Goal: Information Seeking & Learning: Learn about a topic

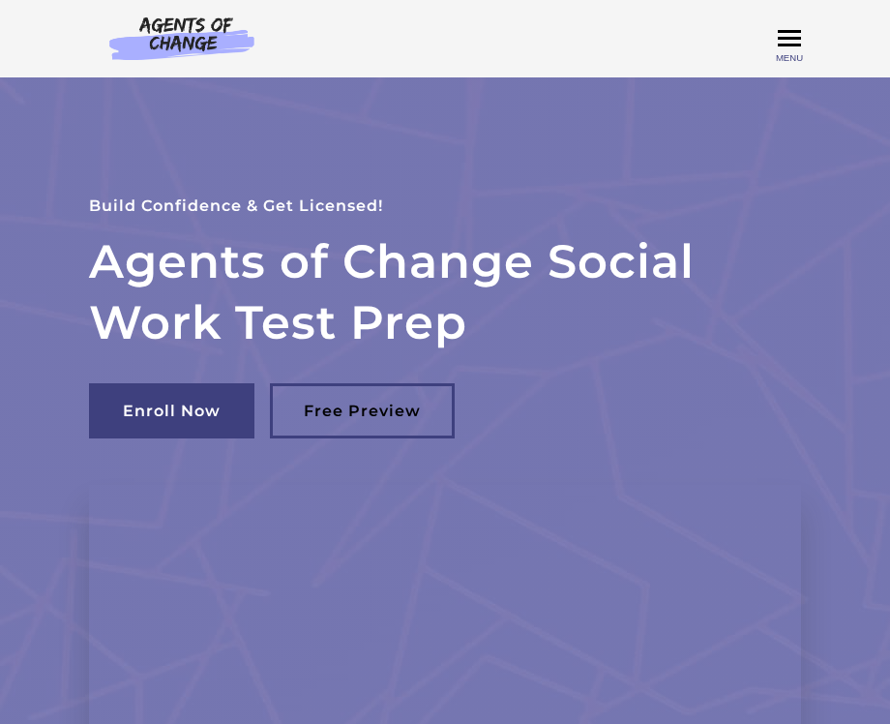
click at [784, 40] on span "Toggle menu" at bounding box center [789, 38] width 23 height 3
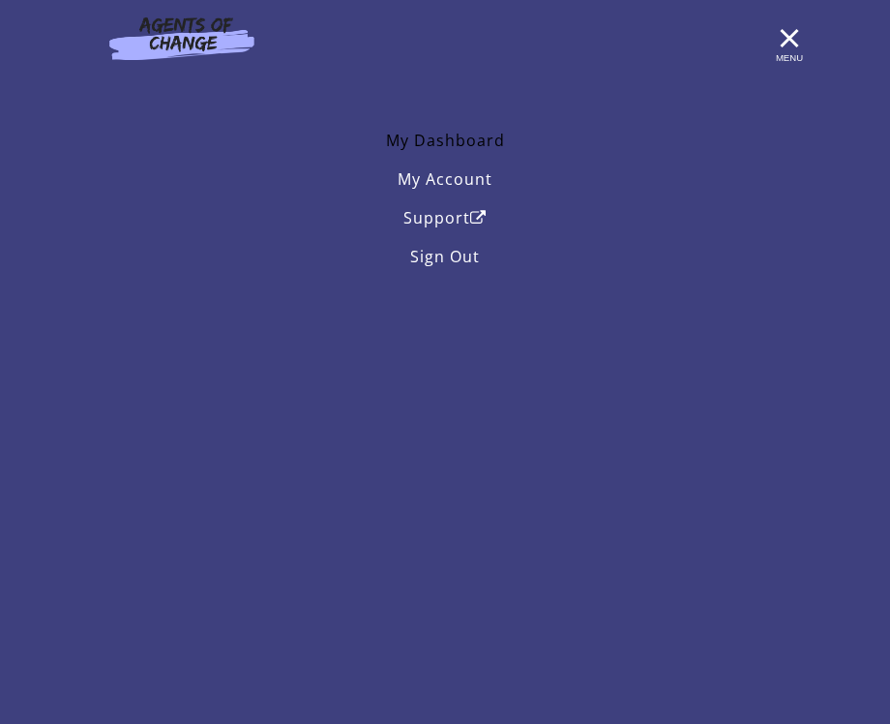
click at [479, 147] on link "My Dashboard" at bounding box center [445, 140] width 712 height 39
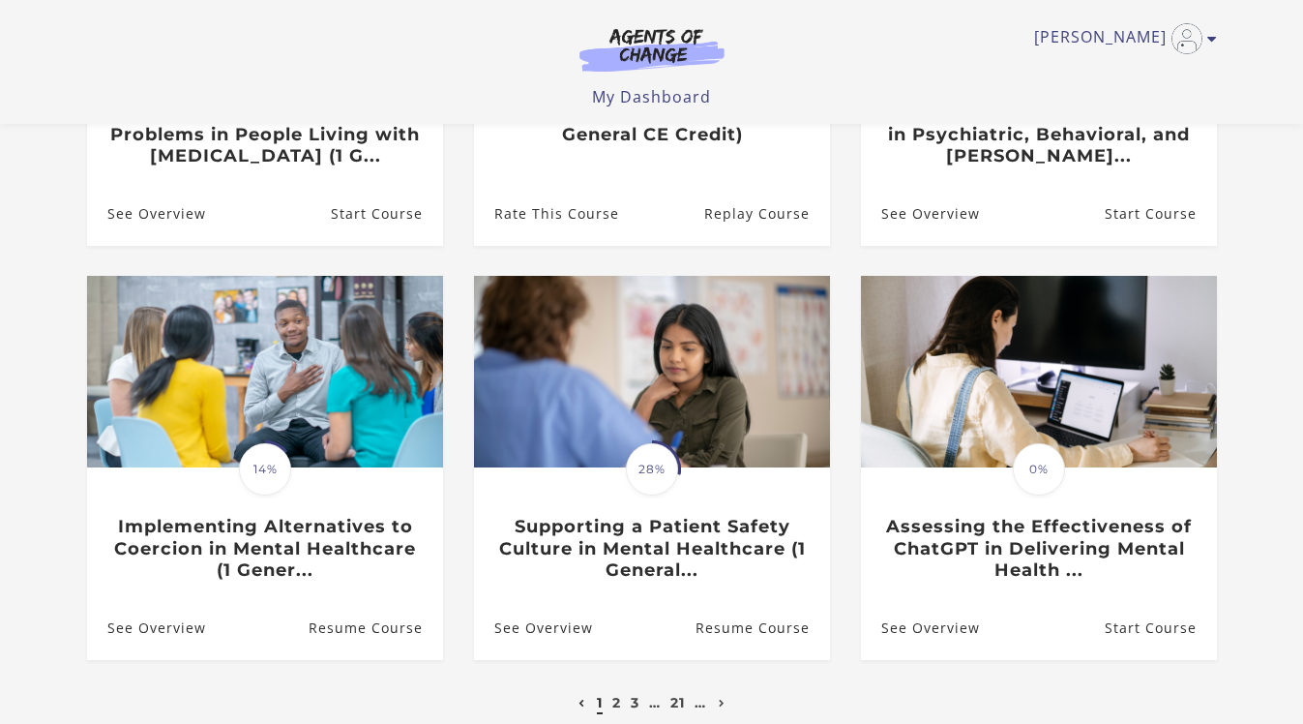
scroll to position [446, 0]
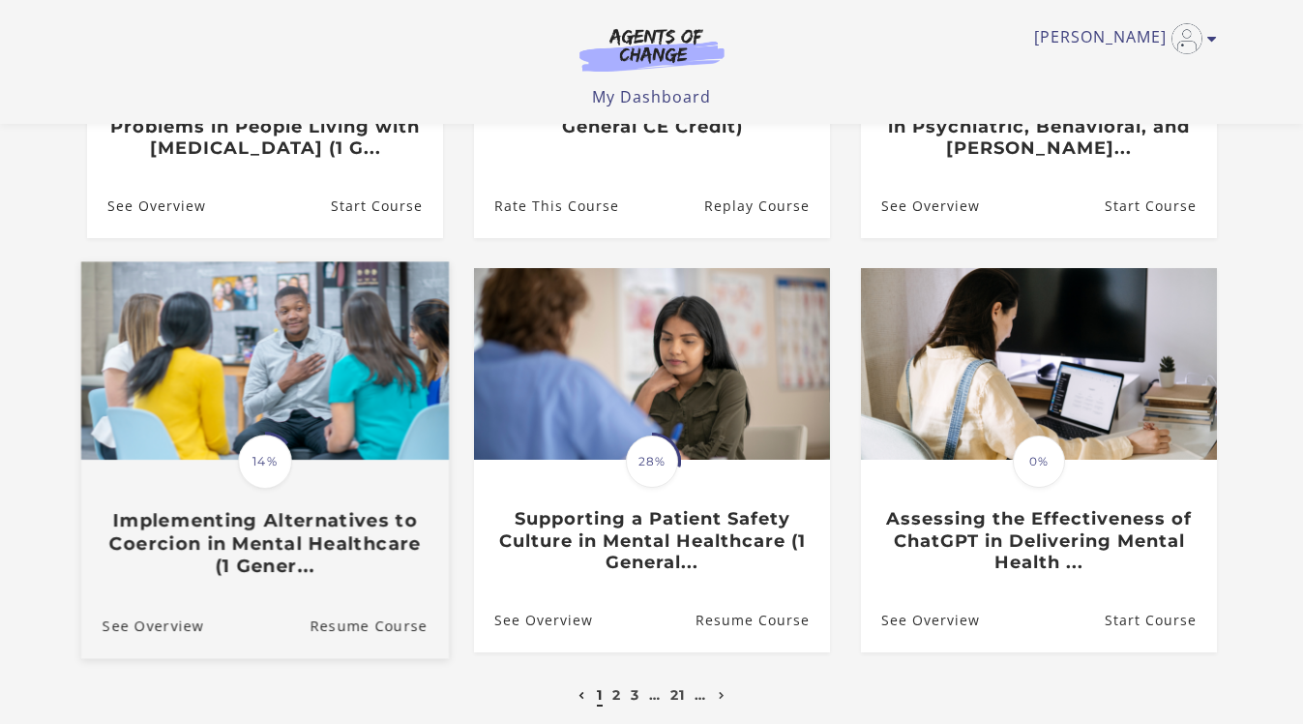
click at [217, 381] on img at bounding box center [264, 361] width 368 height 198
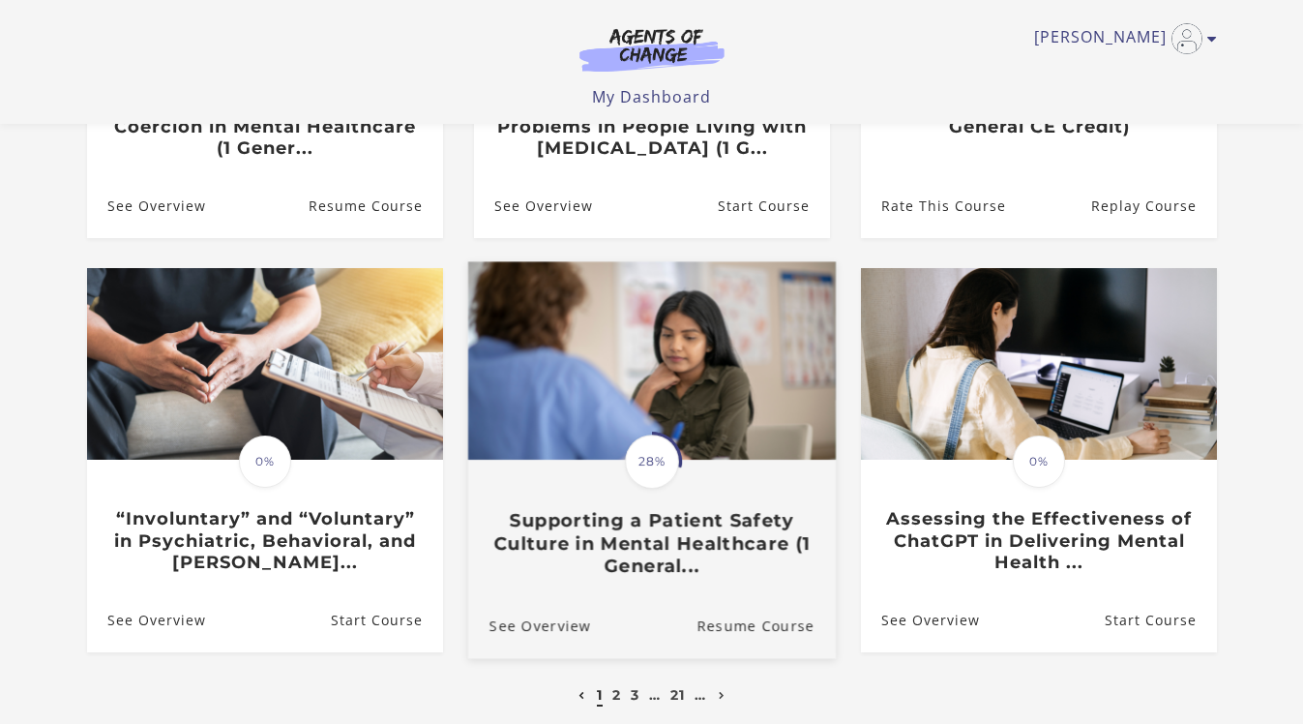
click at [616, 578] on link "Translation missing: en.liquid.partials.dashboard_course_card.progress_descript…" at bounding box center [651, 427] width 368 height 331
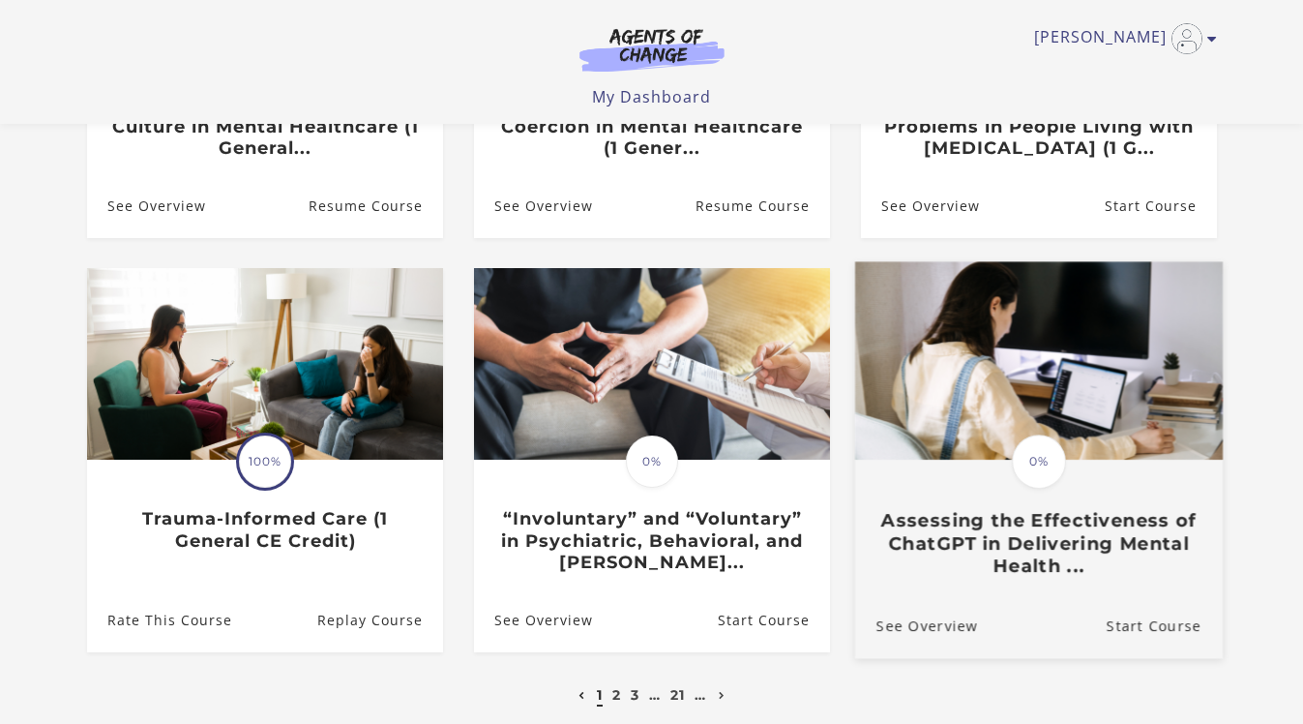
click at [1074, 590] on link "Translation missing: en.liquid.partials.dashboard_course_card.progress_descript…" at bounding box center [1038, 427] width 368 height 331
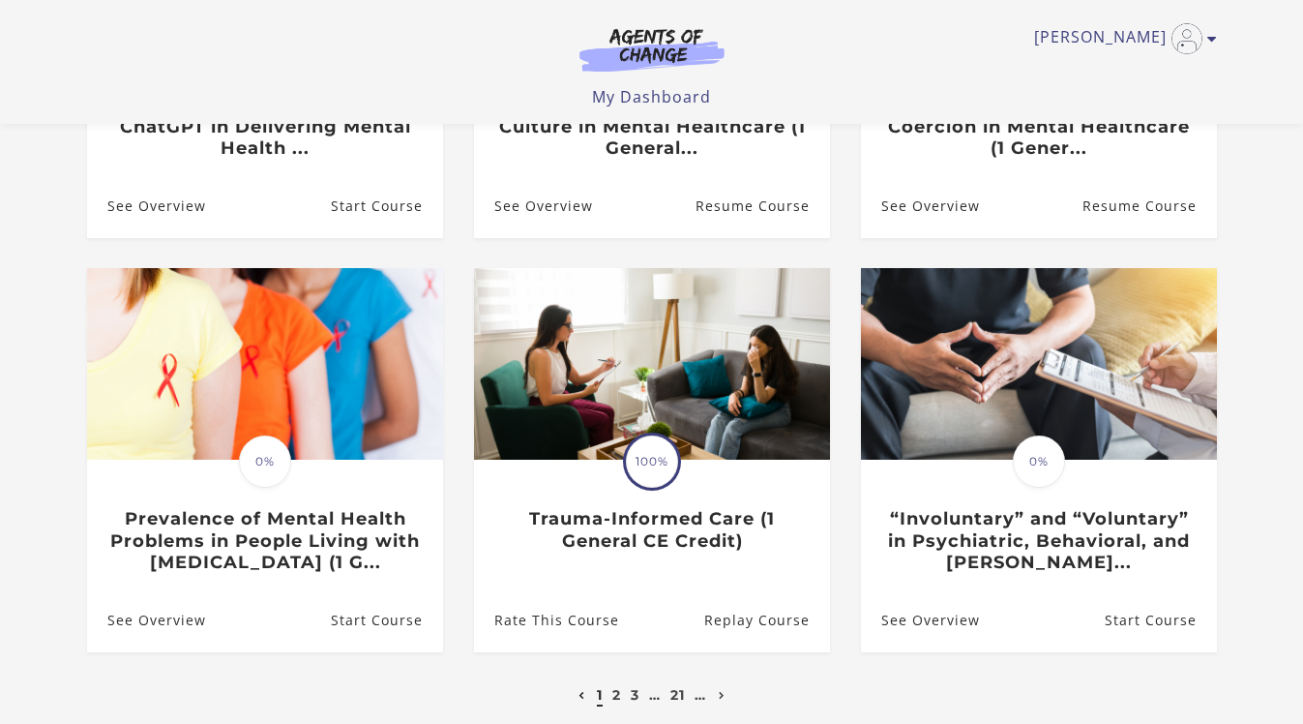
scroll to position [631, 0]
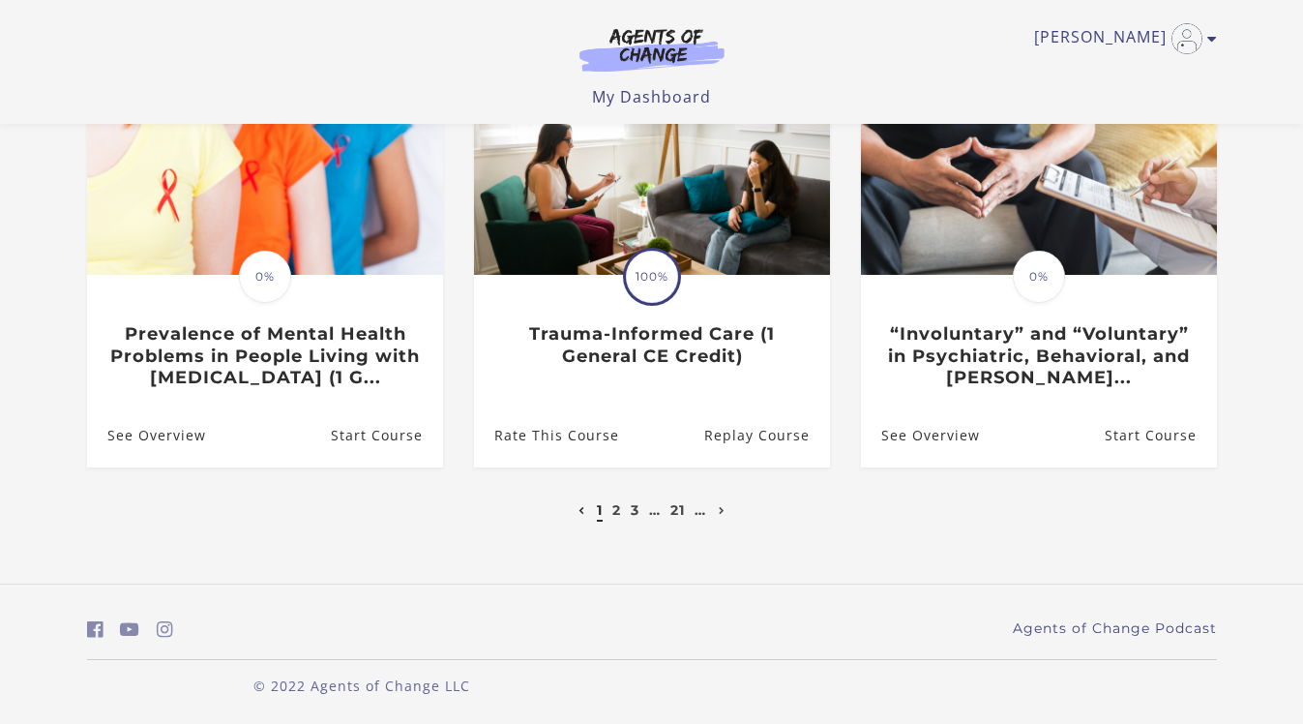
click at [637, 520] on li "3" at bounding box center [636, 509] width 14 height 23
click at [634, 514] on link "3" at bounding box center [635, 509] width 9 height 17
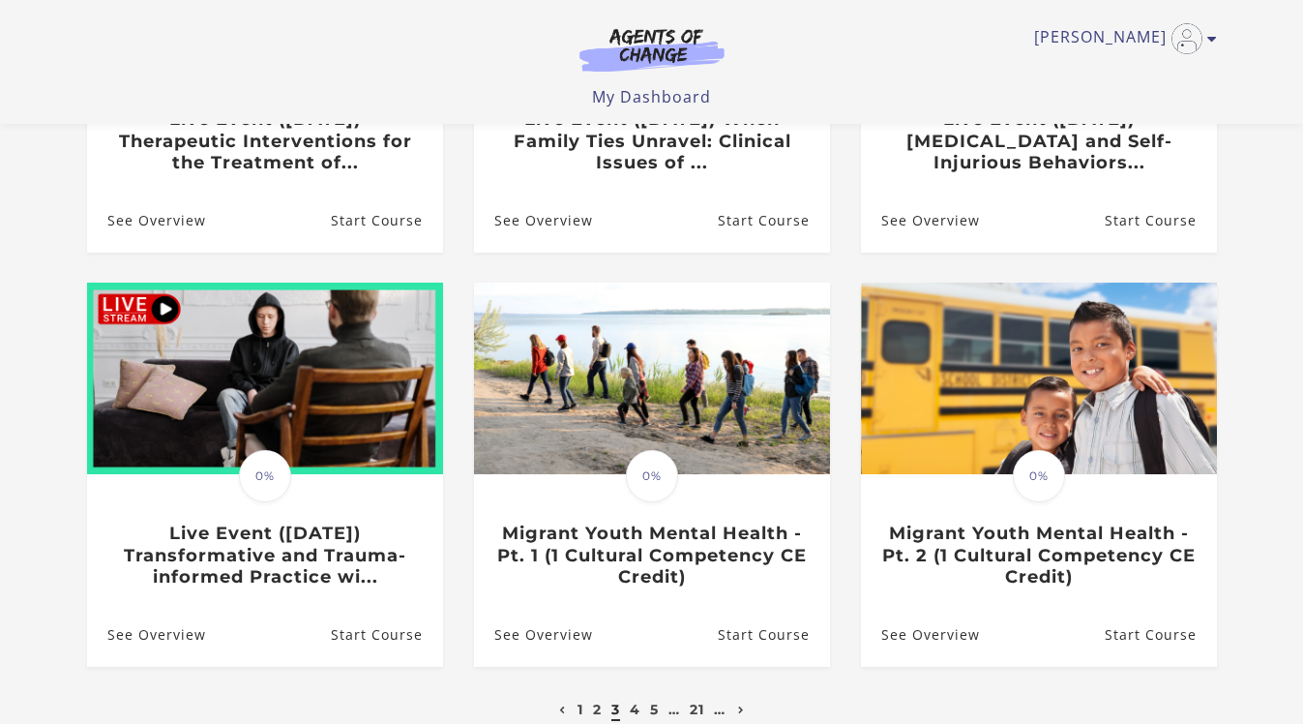
scroll to position [429, 0]
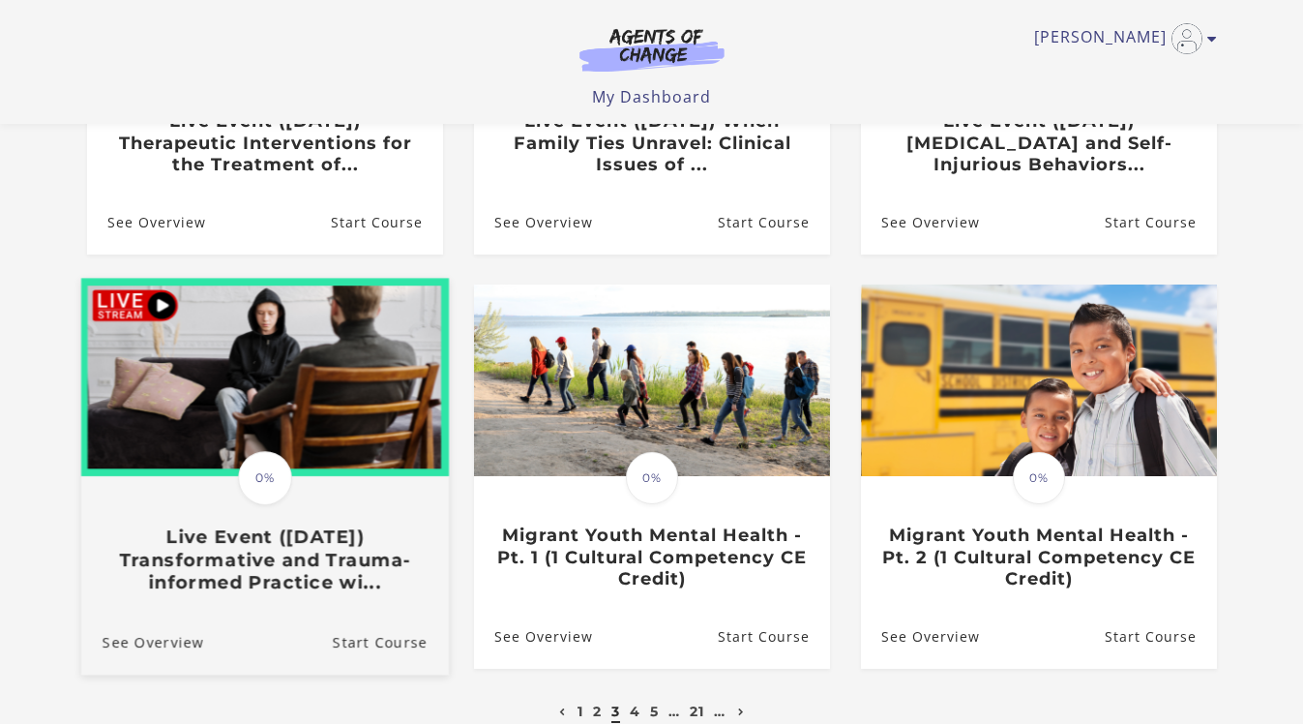
click at [301, 405] on img at bounding box center [264, 378] width 368 height 198
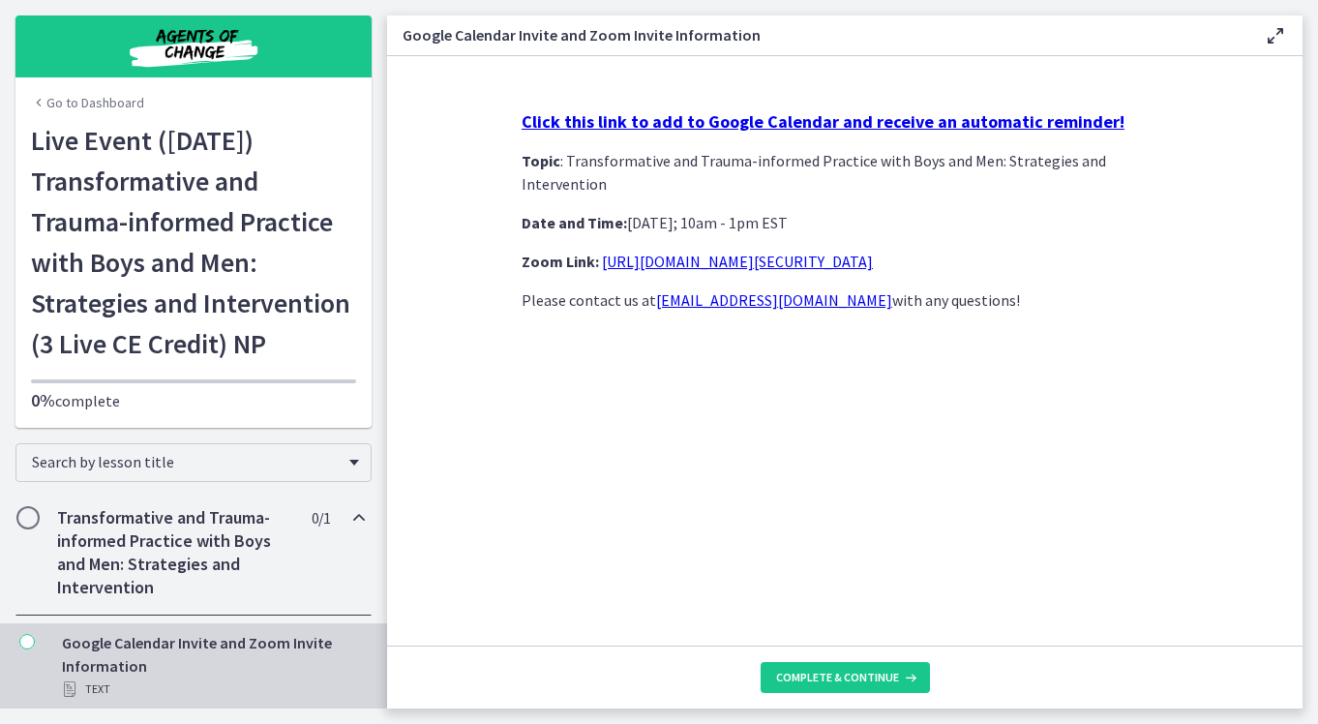
click at [795, 129] on strong "Click this link to add to Google Calendar and receive an automatic reminder!" at bounding box center [822, 121] width 603 height 22
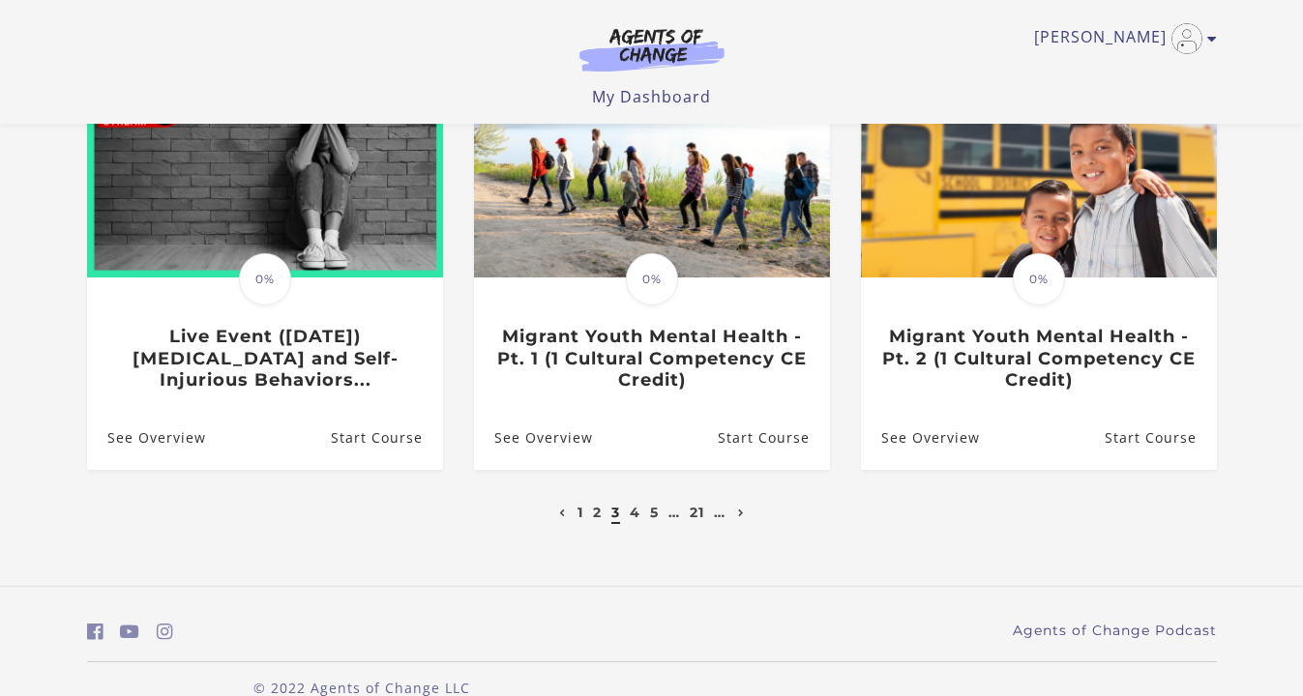
scroll to position [641, 0]
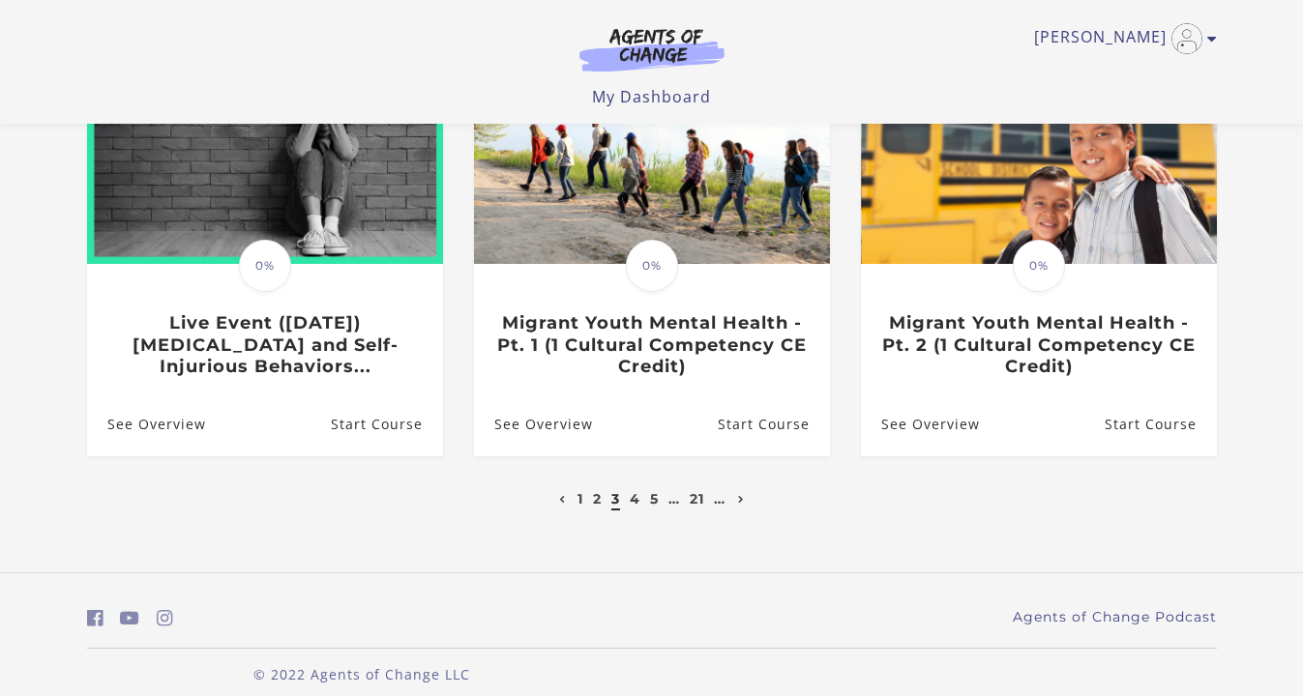
click at [641, 506] on li "4" at bounding box center [635, 499] width 15 height 23
click at [634, 498] on link "4" at bounding box center [635, 498] width 11 height 17
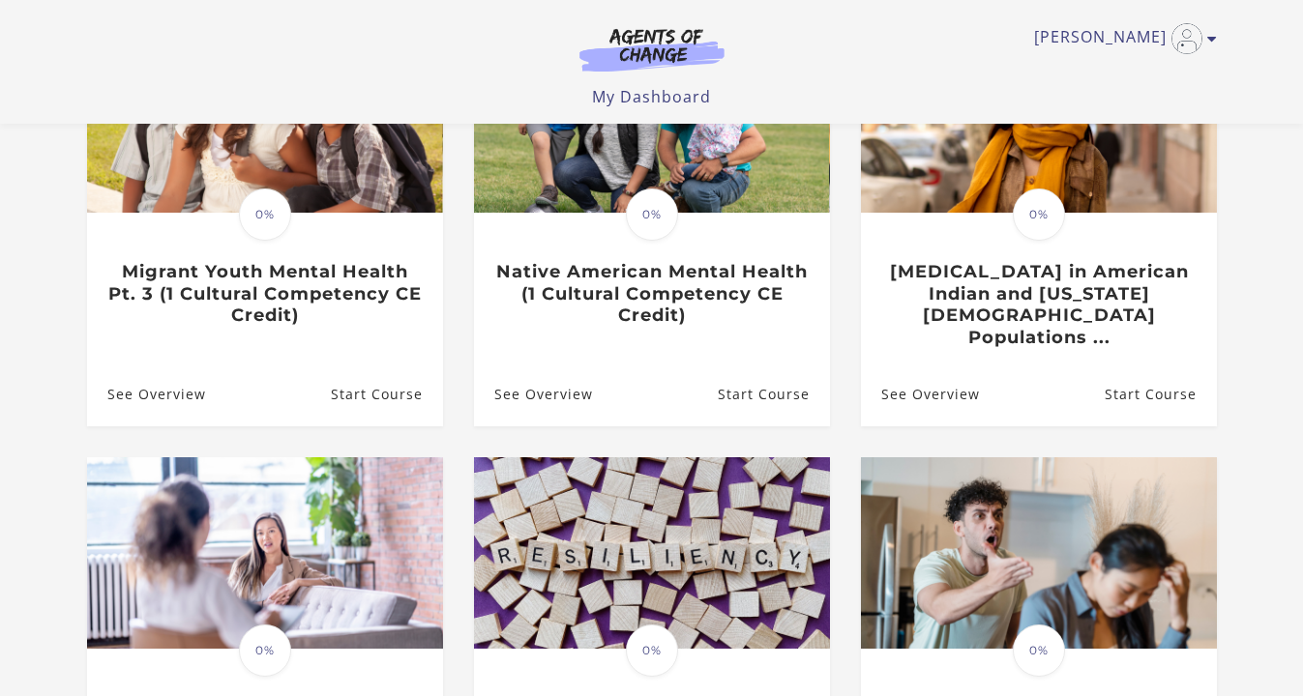
scroll to position [277, 0]
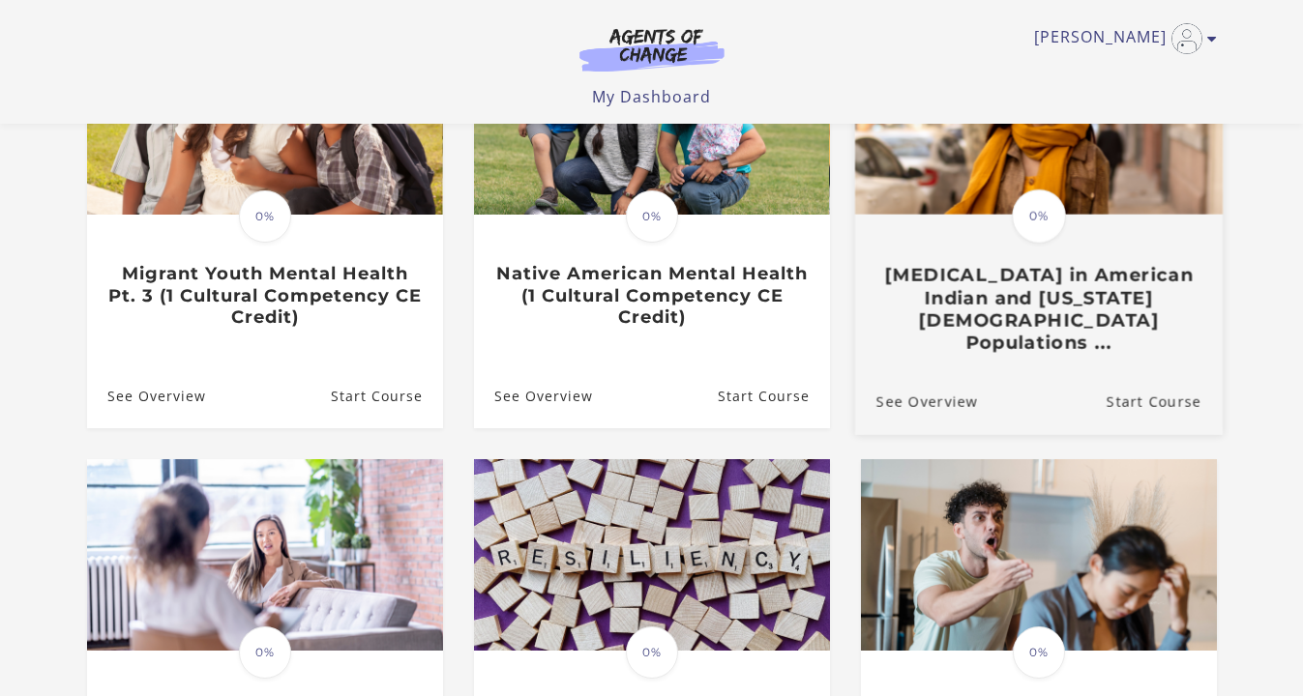
click at [1035, 321] on h3 "Attempted Suicide in American Indian and Alaska Native Populations ..." at bounding box center [1037, 309] width 325 height 90
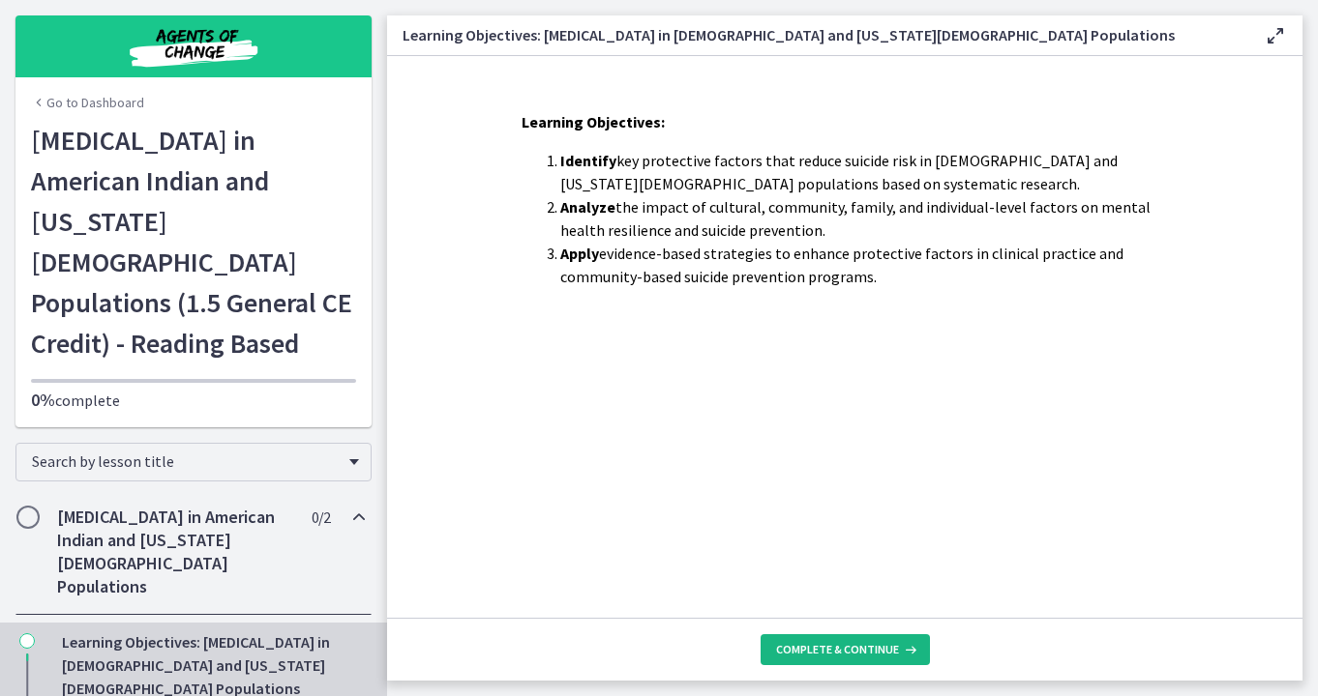
click at [883, 641] on button "Complete & continue" at bounding box center [844, 650] width 169 height 31
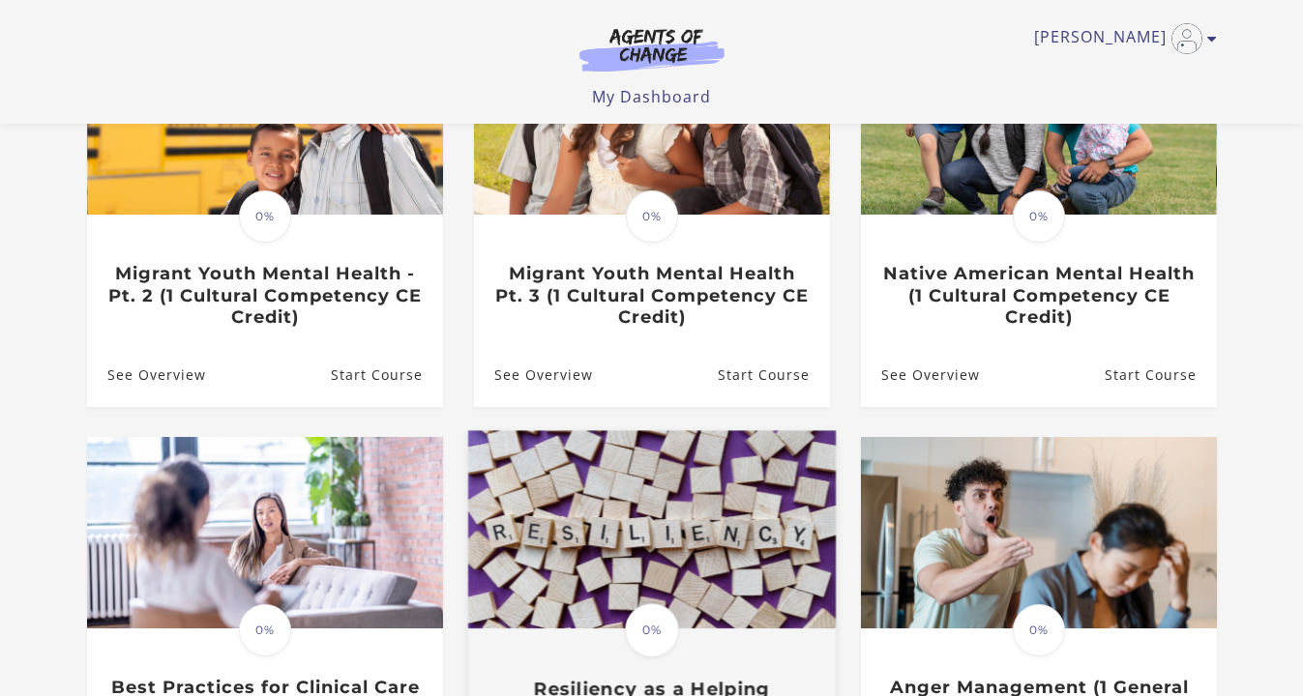
click at [652, 524] on img at bounding box center [651, 530] width 368 height 198
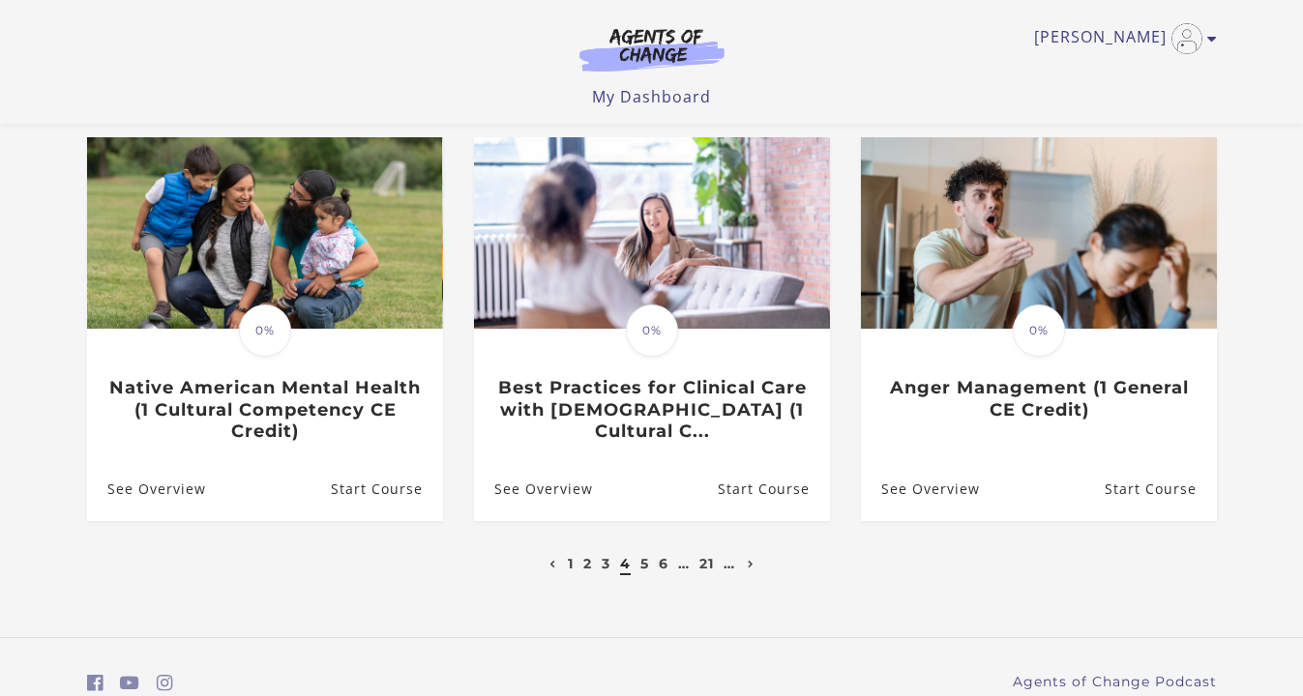
scroll to position [574, 0]
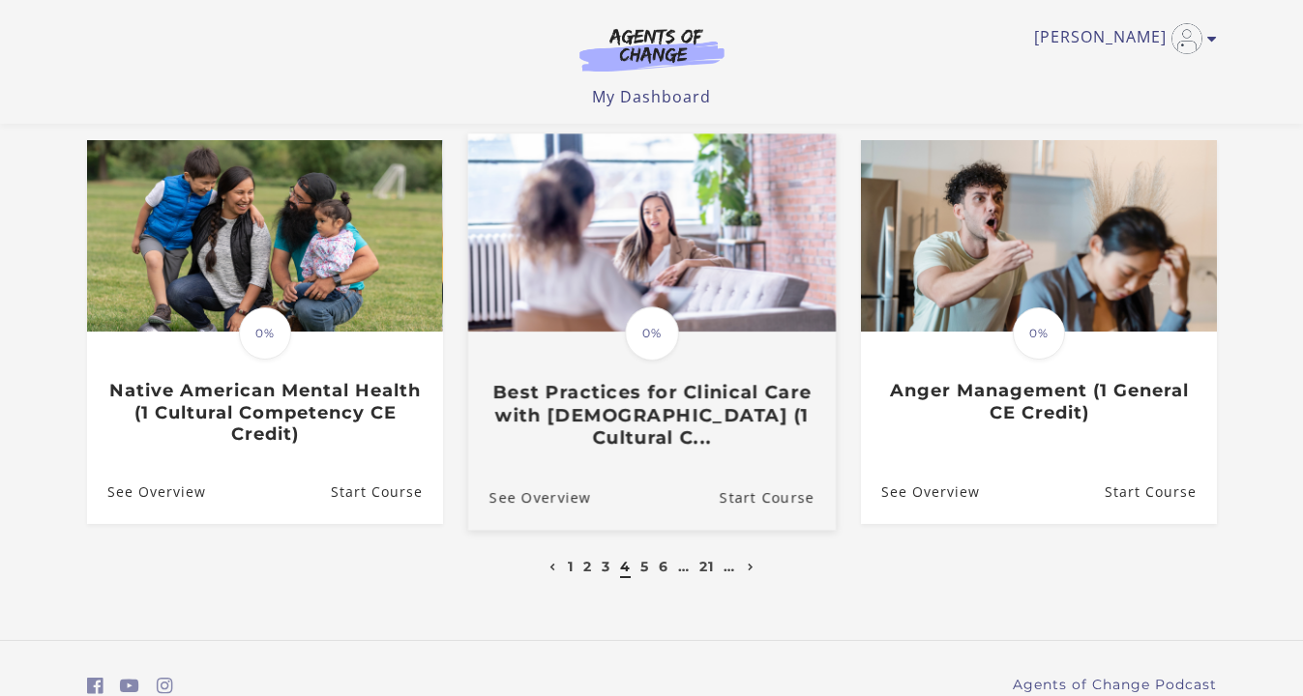
click at [740, 460] on link "Translation missing: en.liquid.partials.dashboard_course_card.progress_descript…" at bounding box center [651, 299] width 368 height 331
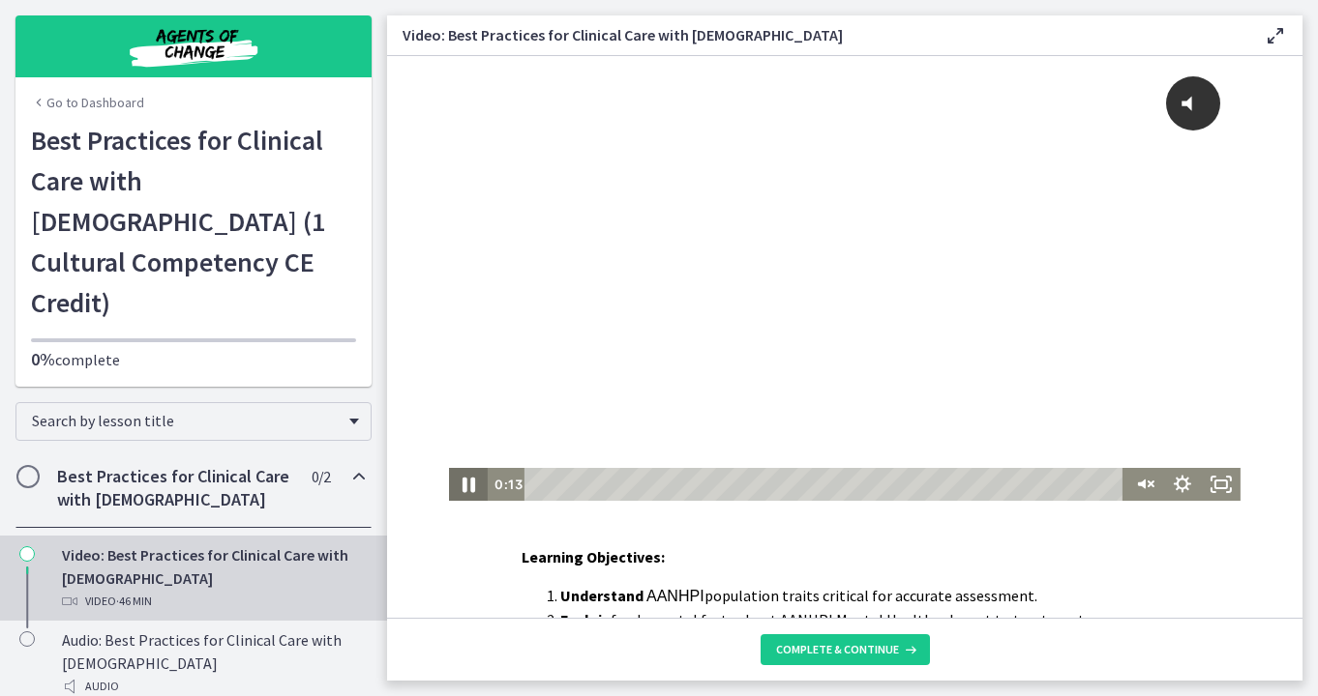
click at [464, 488] on icon "Pause" at bounding box center [468, 485] width 13 height 15
click at [465, 488] on icon "Play Video" at bounding box center [470, 485] width 10 height 14
click at [1140, 477] on icon "Unmute" at bounding box center [1143, 485] width 46 height 40
click at [460, 479] on icon "Pause" at bounding box center [468, 485] width 46 height 40
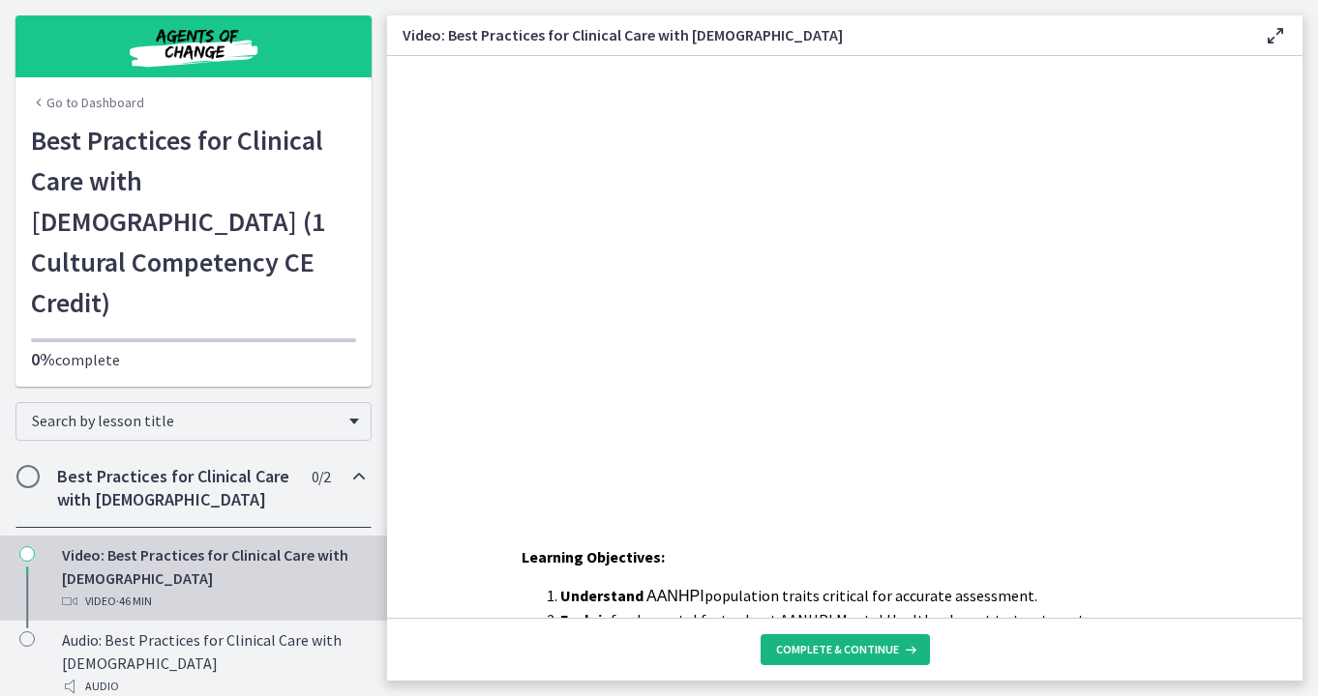
click at [784, 654] on span "Complete & continue" at bounding box center [837, 649] width 123 height 15
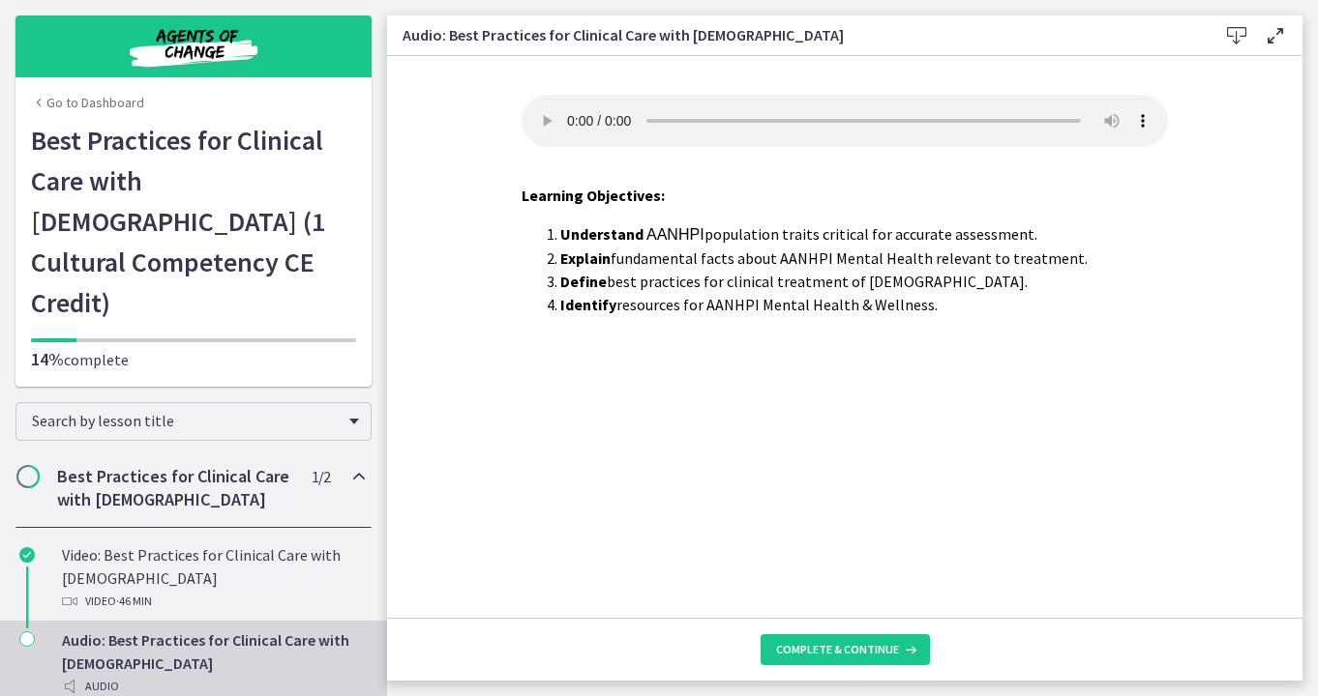
click at [784, 654] on span "Complete & continue" at bounding box center [837, 649] width 123 height 15
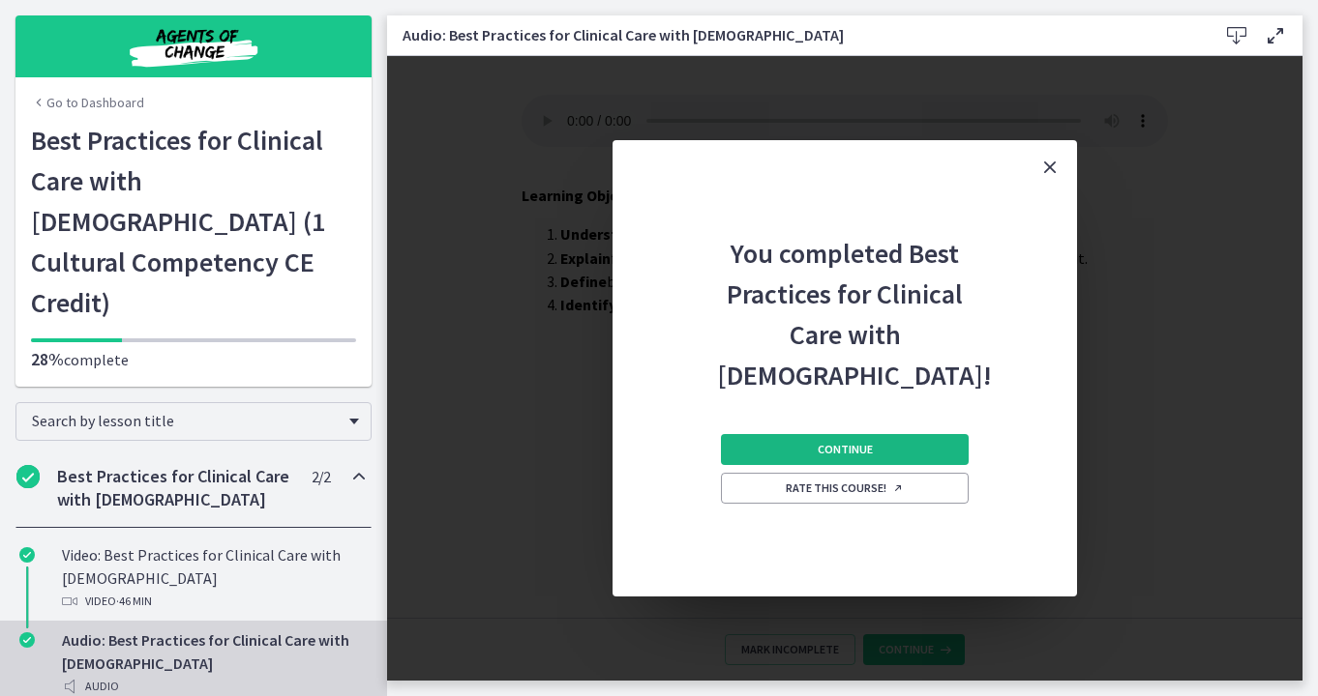
click at [848, 453] on span "Continue" at bounding box center [844, 449] width 55 height 15
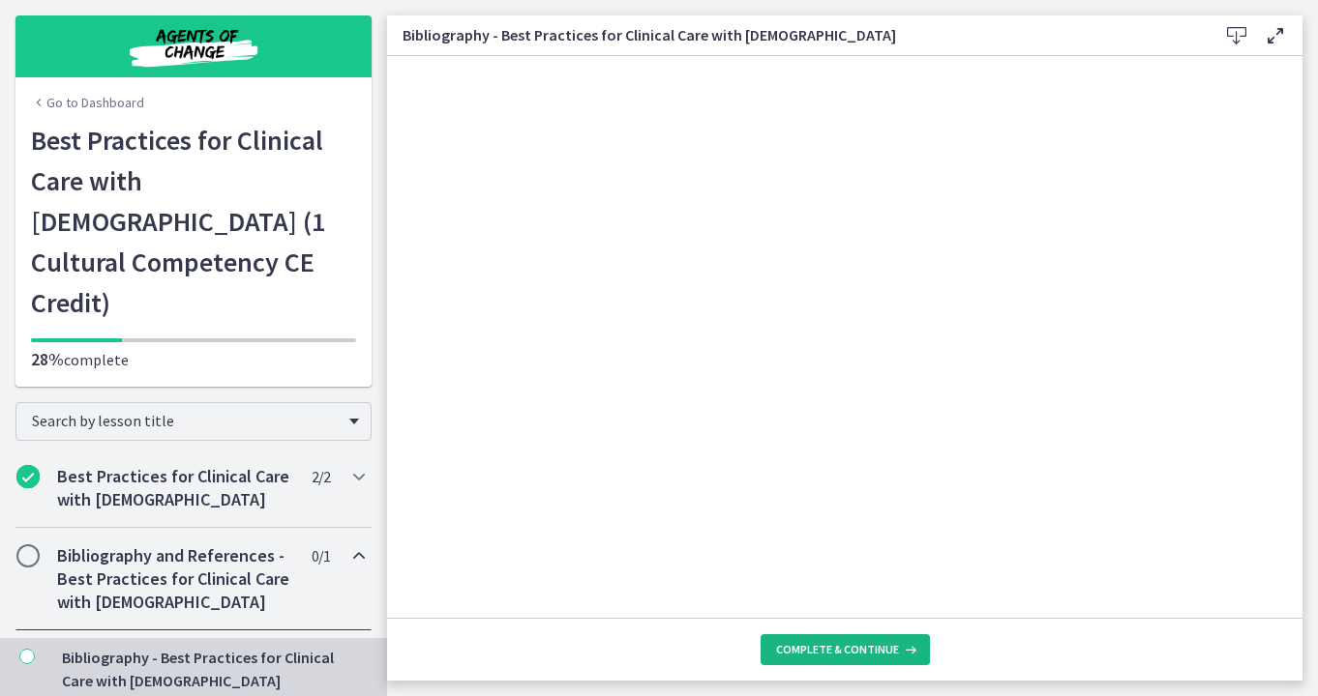
click at [831, 639] on button "Complete & continue" at bounding box center [844, 650] width 169 height 31
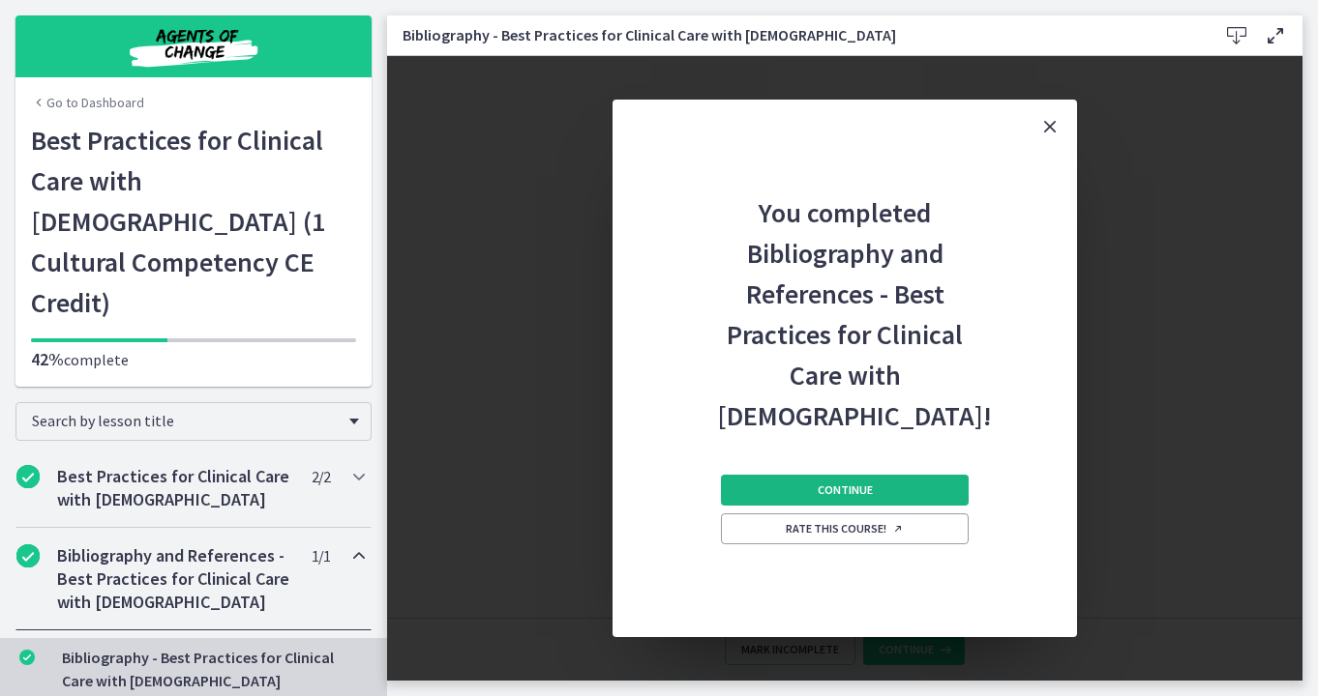
click at [845, 481] on button "Continue" at bounding box center [845, 490] width 248 height 31
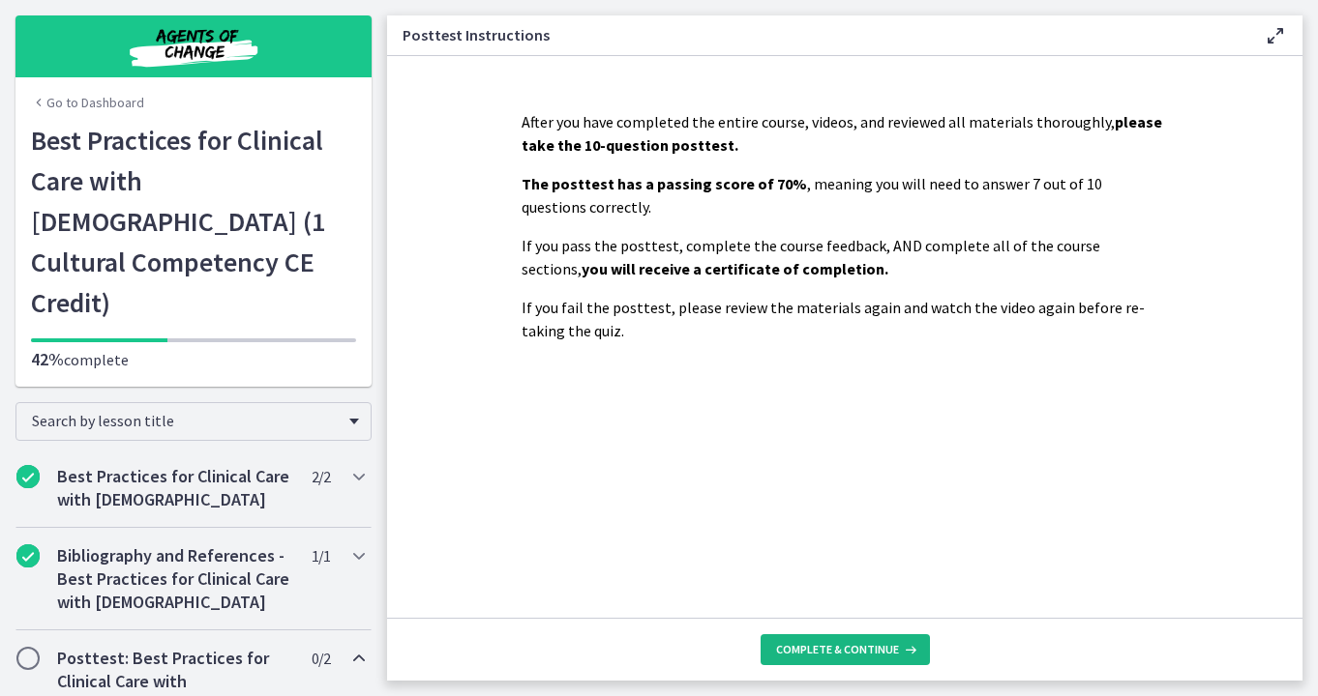
click at [854, 646] on span "Complete & continue" at bounding box center [837, 649] width 123 height 15
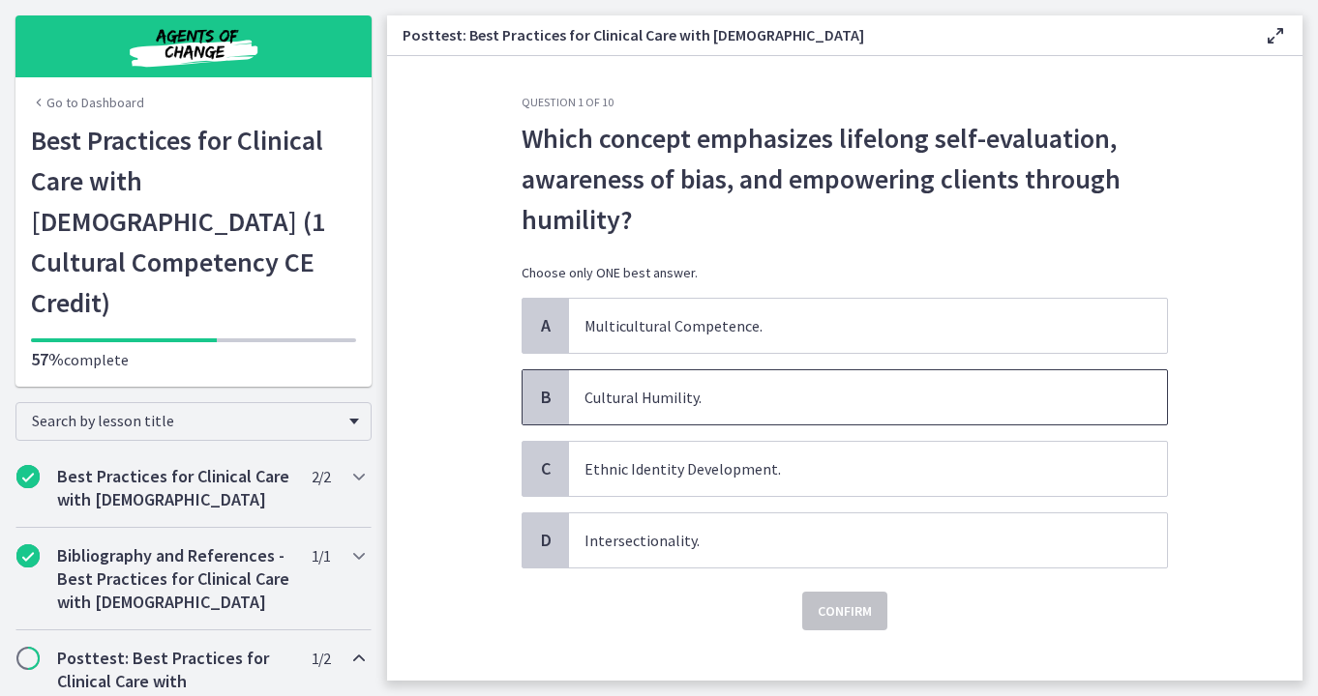
click at [792, 417] on span "Cultural Humility." at bounding box center [868, 397] width 598 height 54
click at [817, 607] on span "Confirm" at bounding box center [844, 611] width 54 height 23
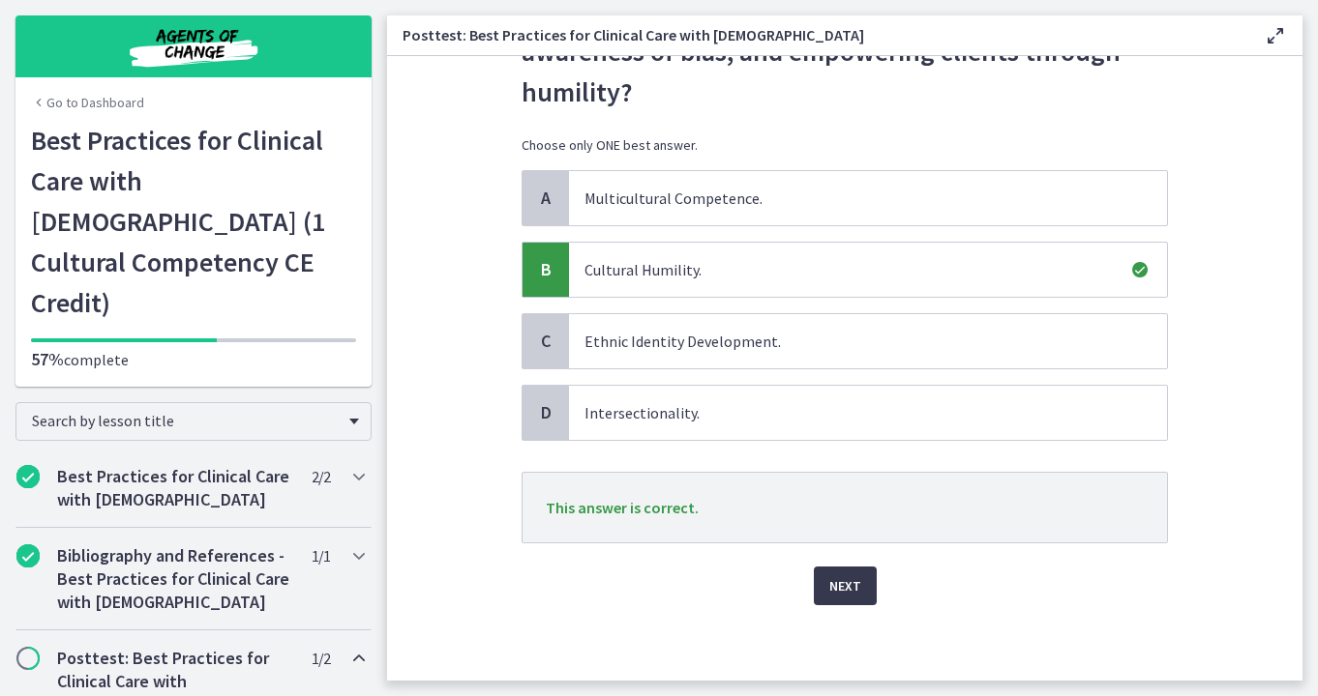
scroll to position [130, 0]
click at [845, 587] on span "Next" at bounding box center [845, 584] width 32 height 23
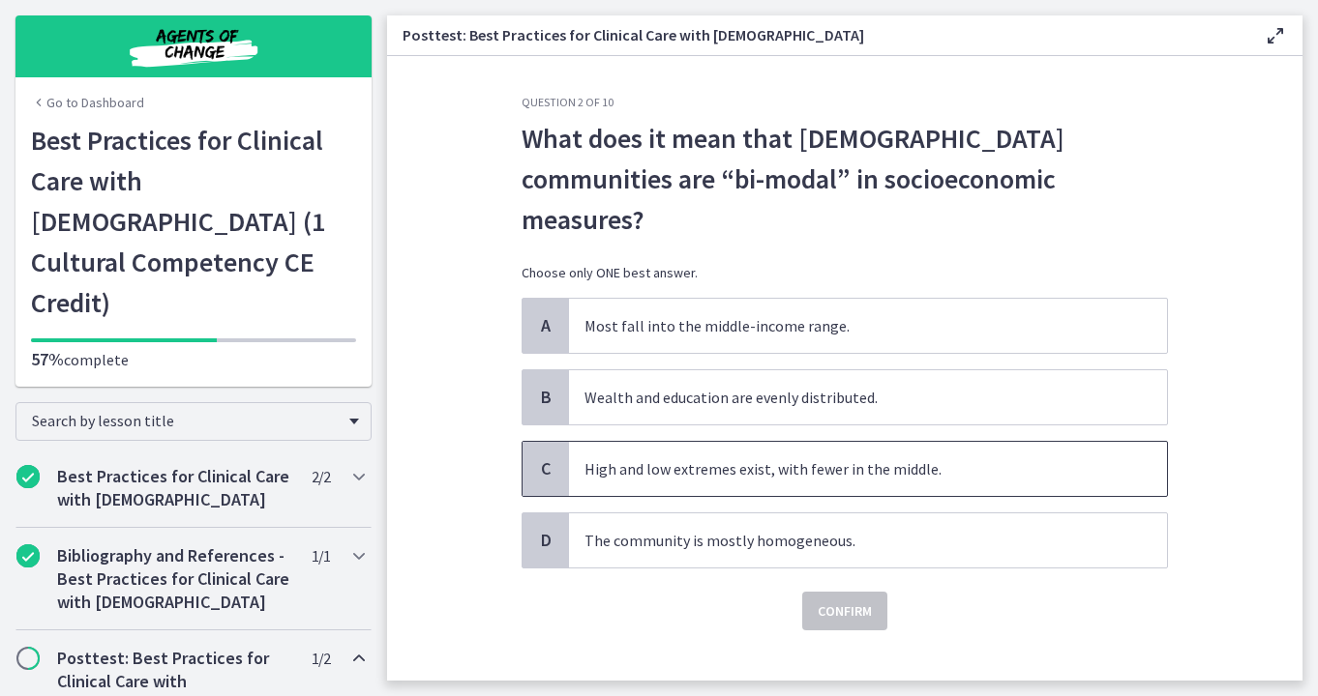
click at [848, 442] on span "High and low extremes exist, with fewer in the middle." at bounding box center [868, 469] width 598 height 54
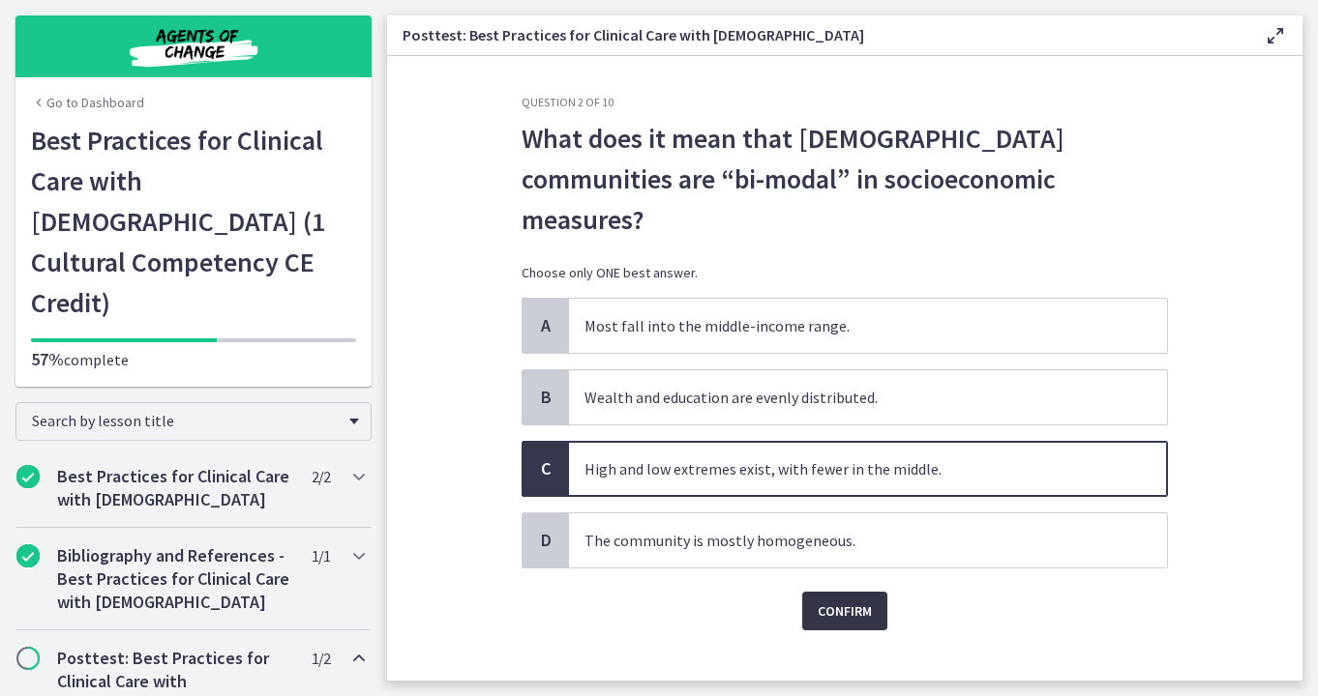
click at [855, 600] on span "Confirm" at bounding box center [844, 611] width 54 height 23
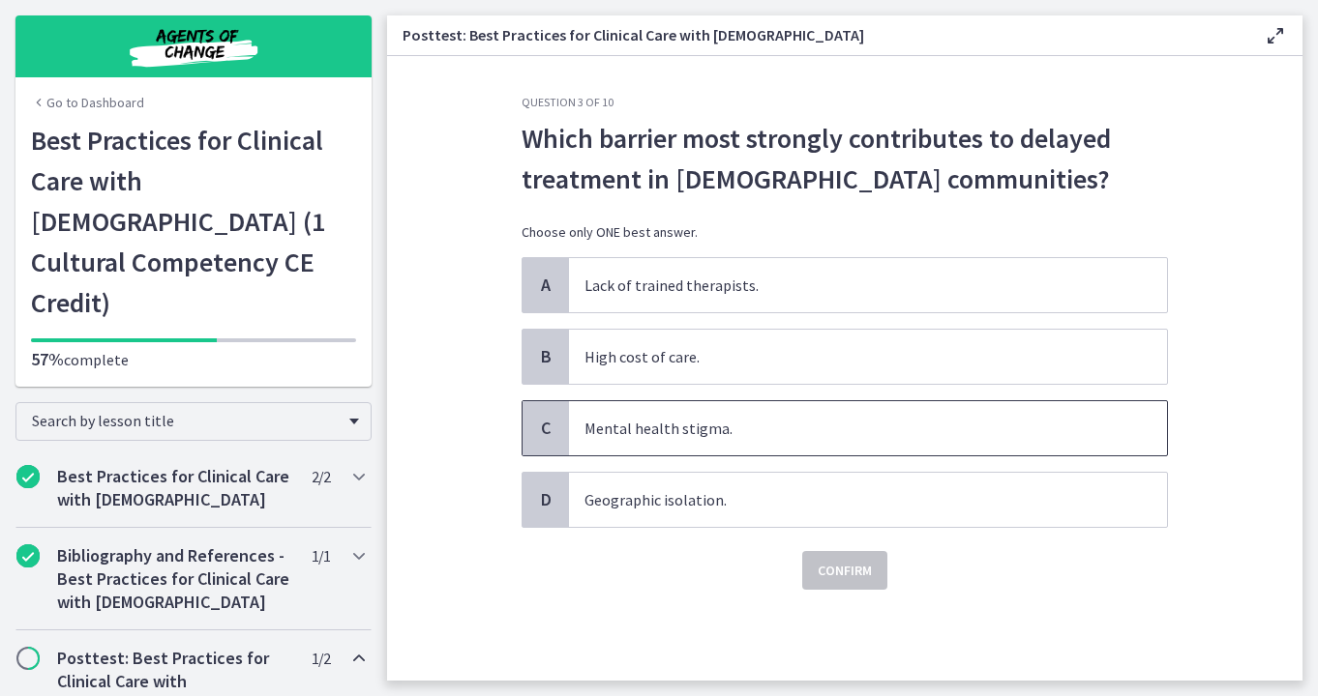
click at [867, 441] on span "Mental health stigma." at bounding box center [868, 428] width 598 height 54
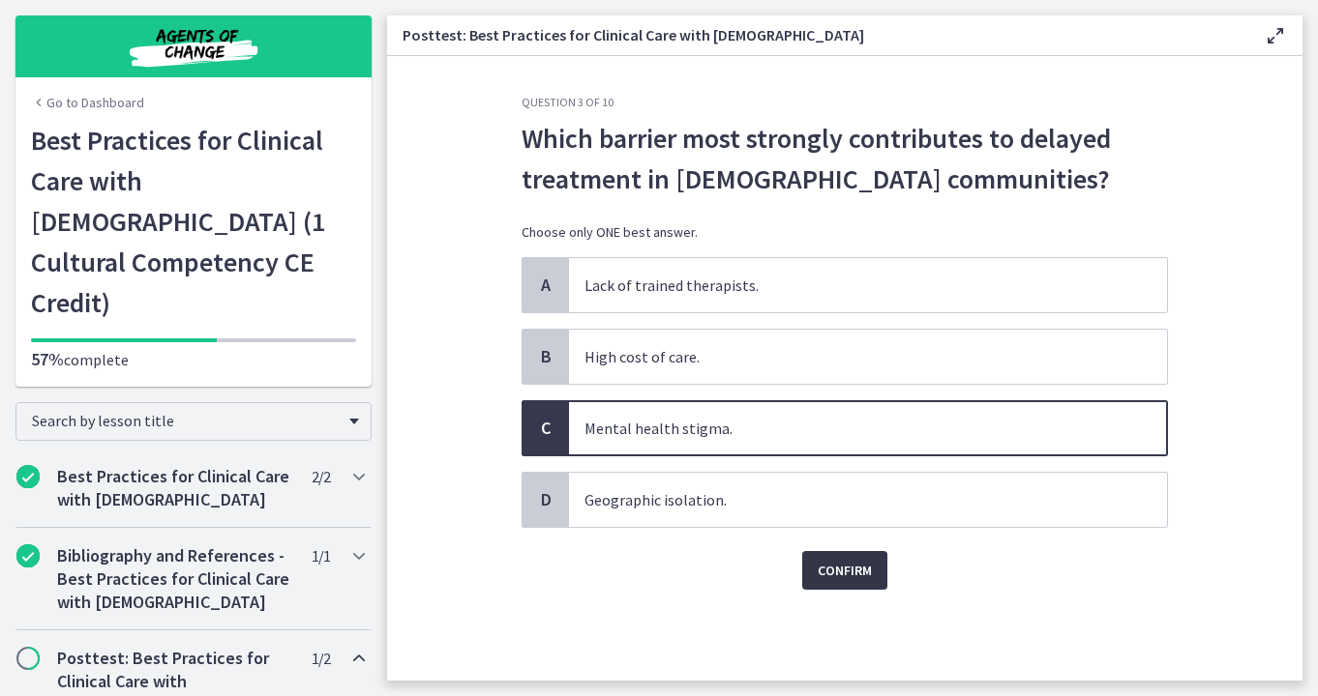
click at [844, 573] on span "Confirm" at bounding box center [844, 570] width 54 height 23
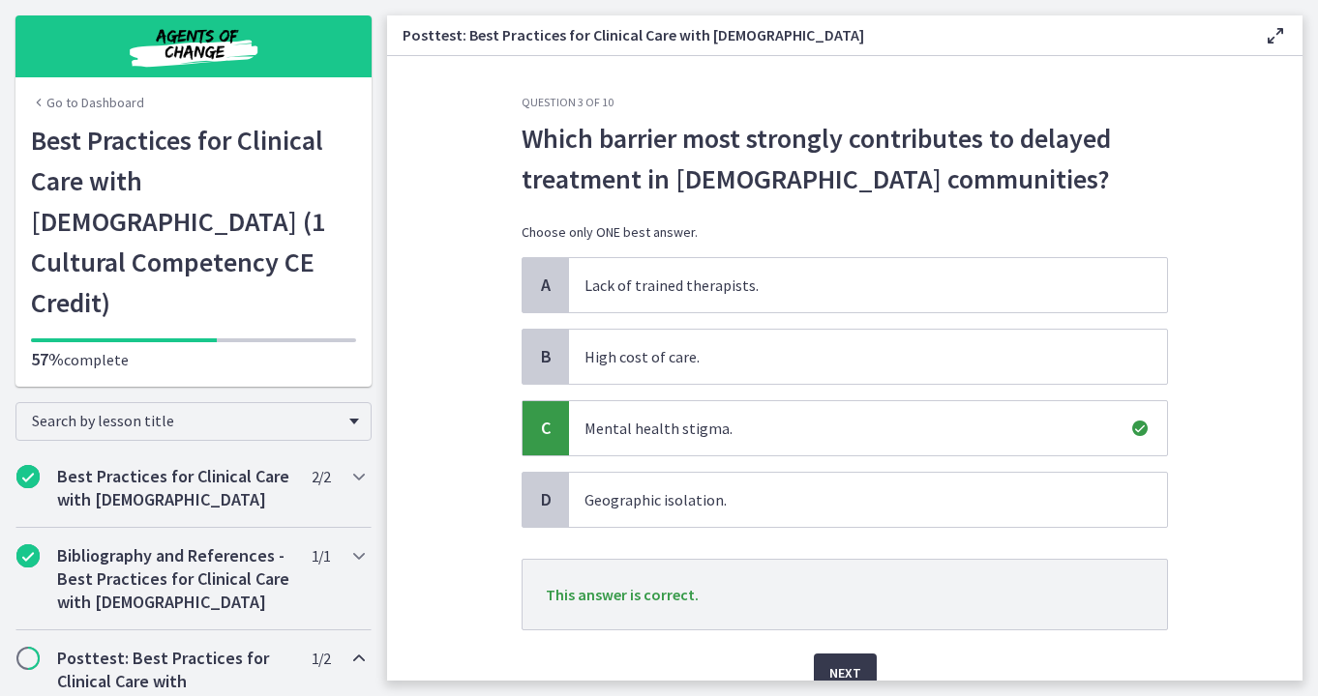
click at [840, 653] on div "Next" at bounding box center [844, 662] width 646 height 62
click at [840, 663] on span "Next" at bounding box center [845, 673] width 32 height 23
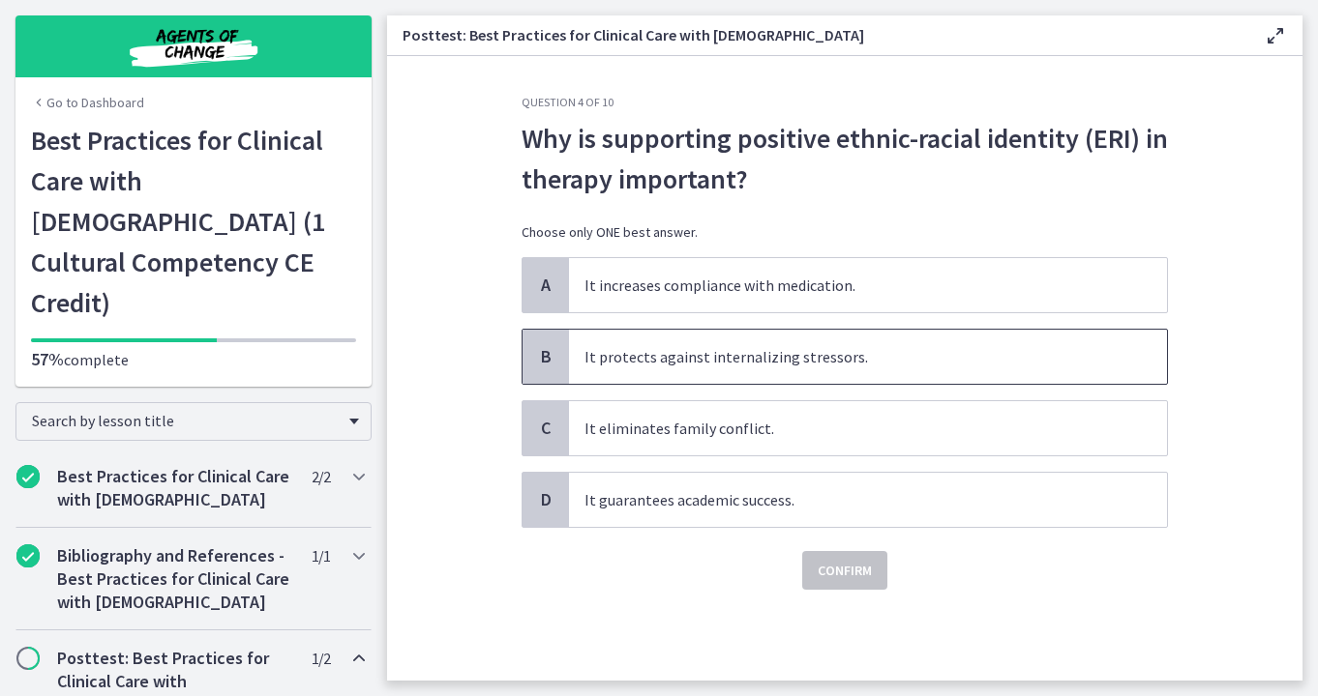
click at [877, 377] on span "It protects against internalizing stressors." at bounding box center [868, 357] width 598 height 54
click at [866, 557] on button "Confirm" at bounding box center [844, 570] width 85 height 39
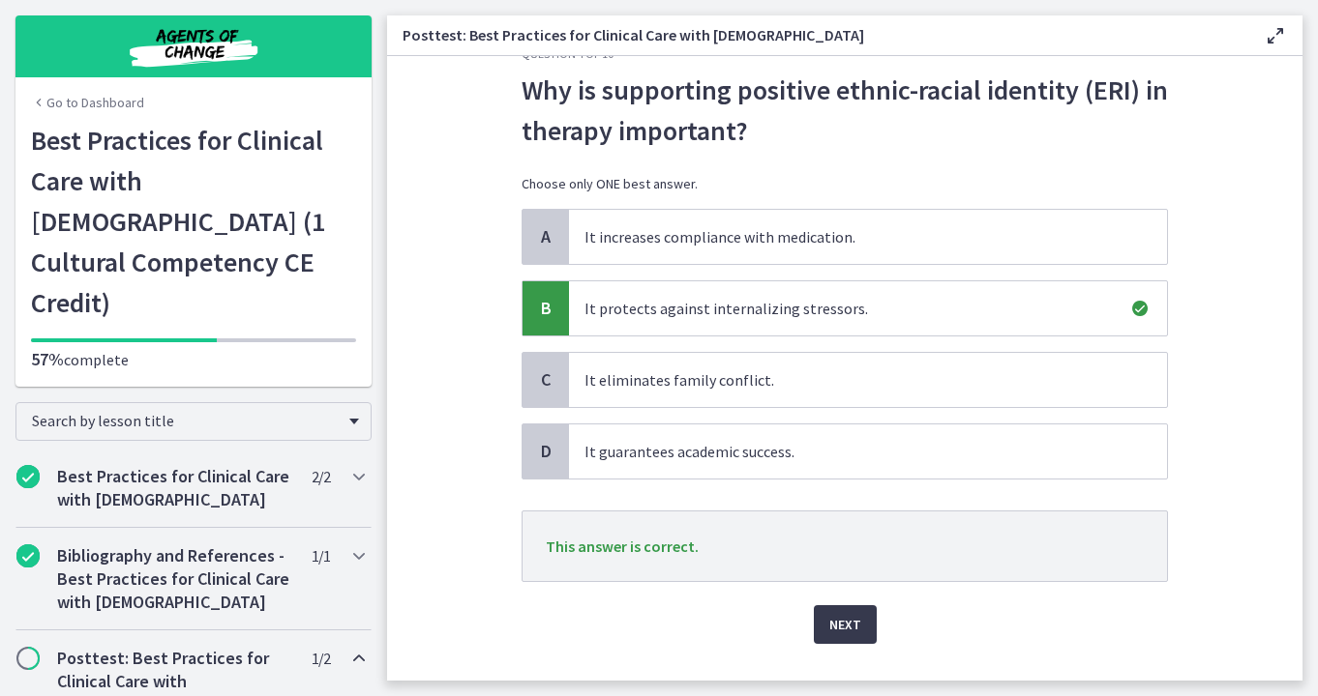
scroll to position [54, 0]
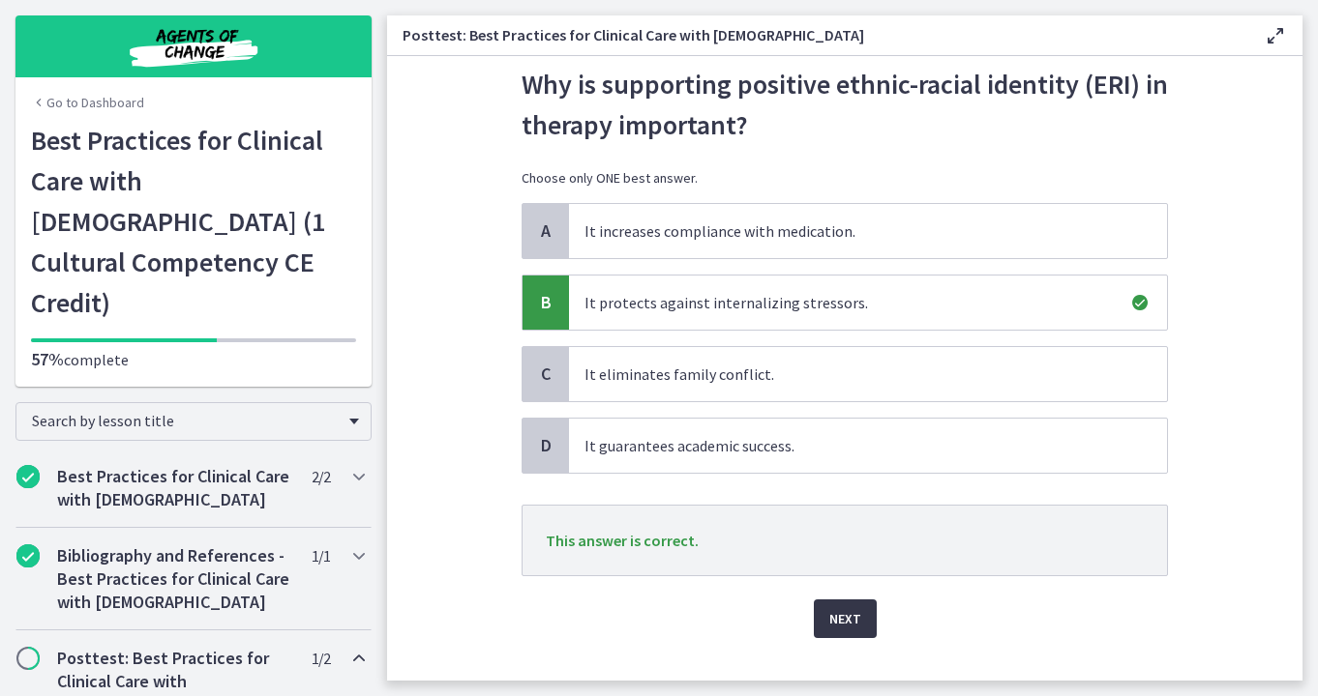
click at [838, 619] on span "Next" at bounding box center [845, 618] width 32 height 23
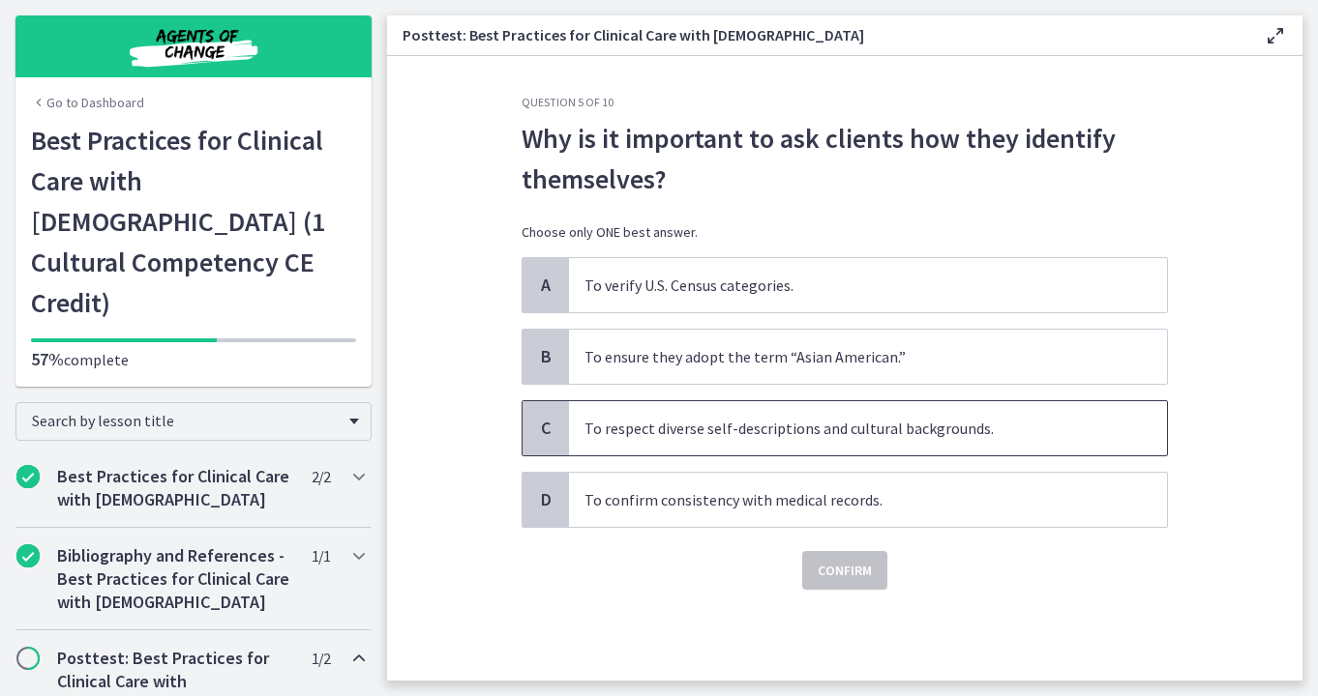
click at [852, 439] on span "To respect diverse self-descriptions and cultural backgrounds." at bounding box center [868, 428] width 598 height 54
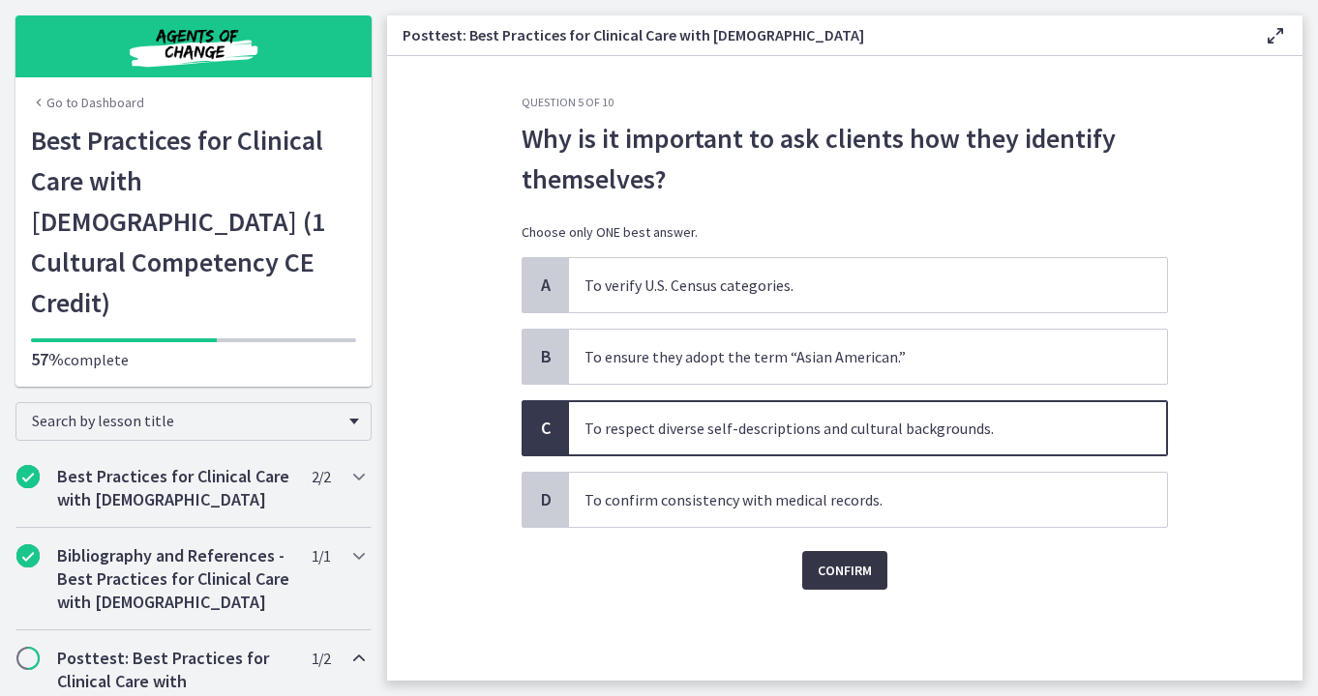
click at [833, 560] on span "Confirm" at bounding box center [844, 570] width 54 height 23
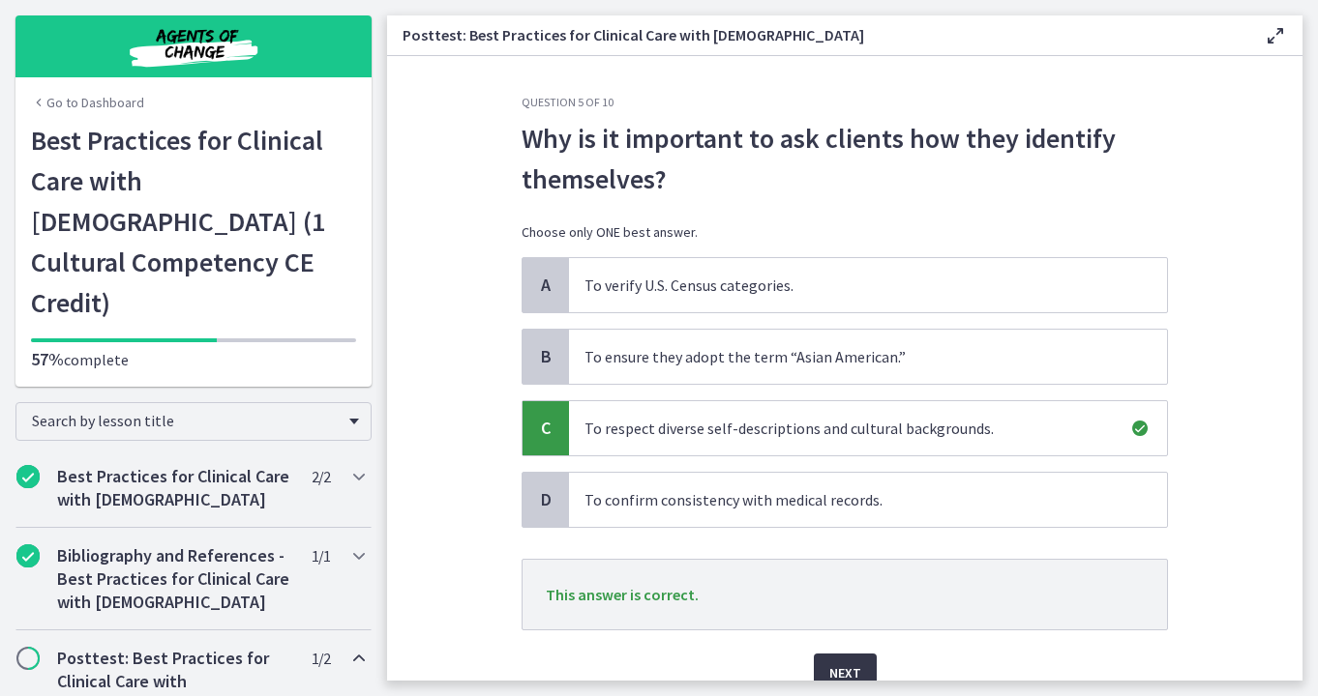
click at [837, 662] on span "Next" at bounding box center [845, 673] width 32 height 23
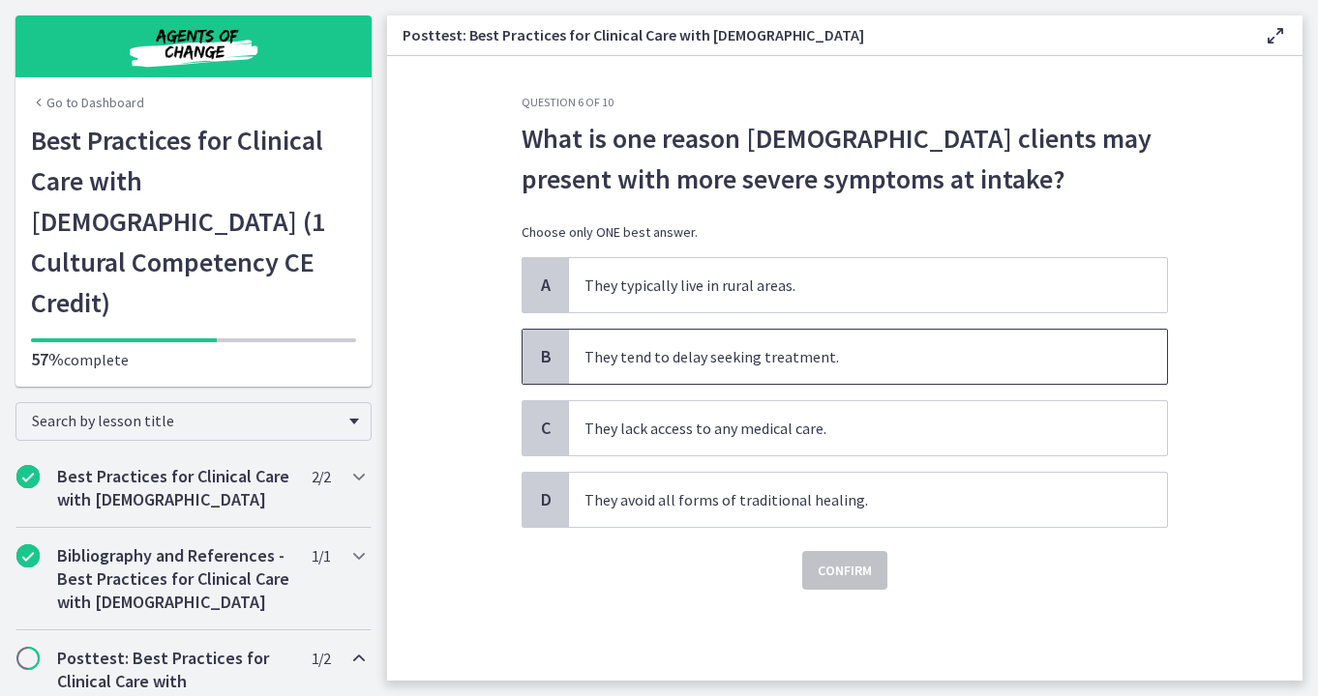
click at [876, 368] on span "They tend to delay seeking treatment." at bounding box center [868, 357] width 598 height 54
click at [828, 561] on span "Confirm" at bounding box center [844, 570] width 54 height 23
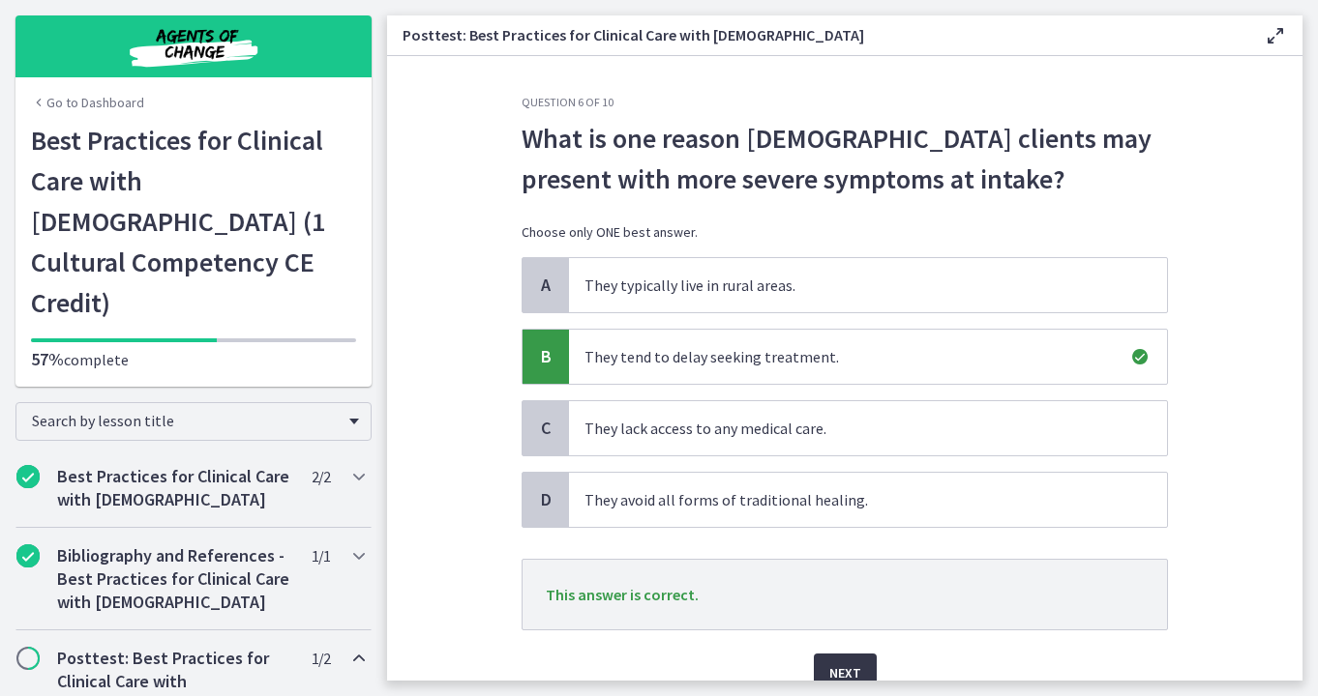
click at [832, 662] on span "Next" at bounding box center [845, 673] width 32 height 23
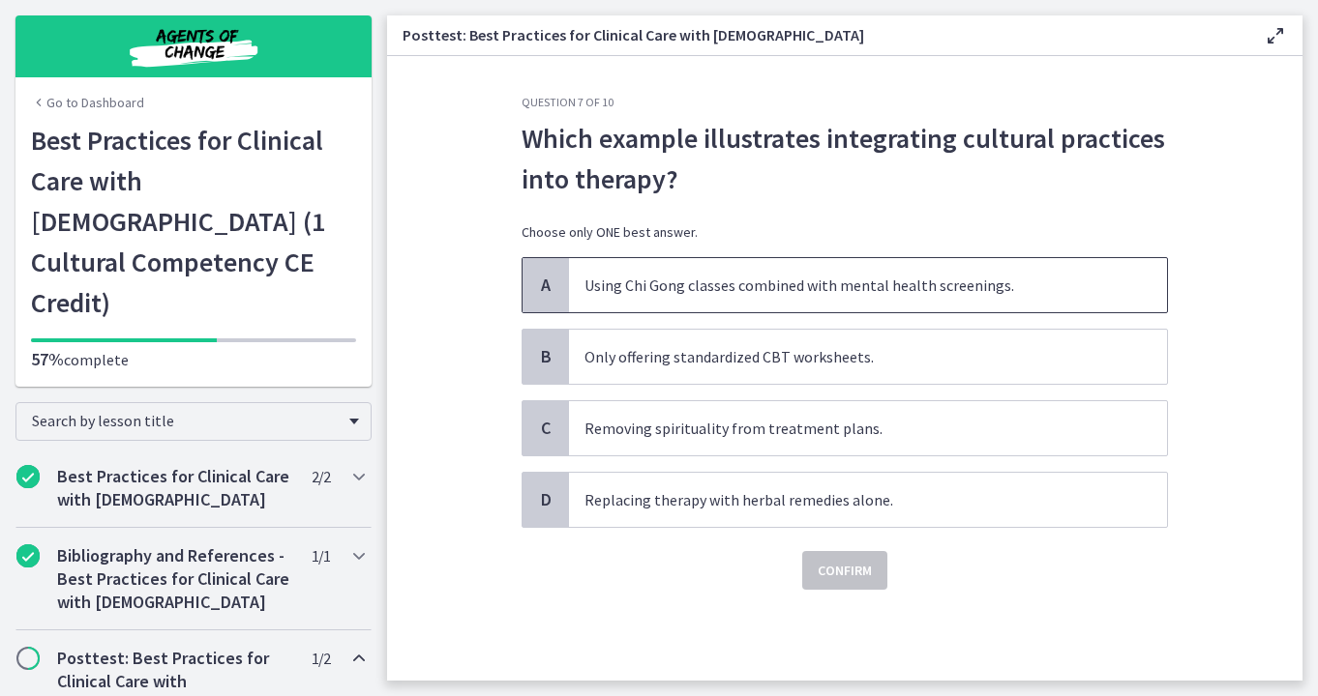
click at [924, 299] on span "Using Chi Gong classes combined with mental health screenings." at bounding box center [868, 285] width 598 height 54
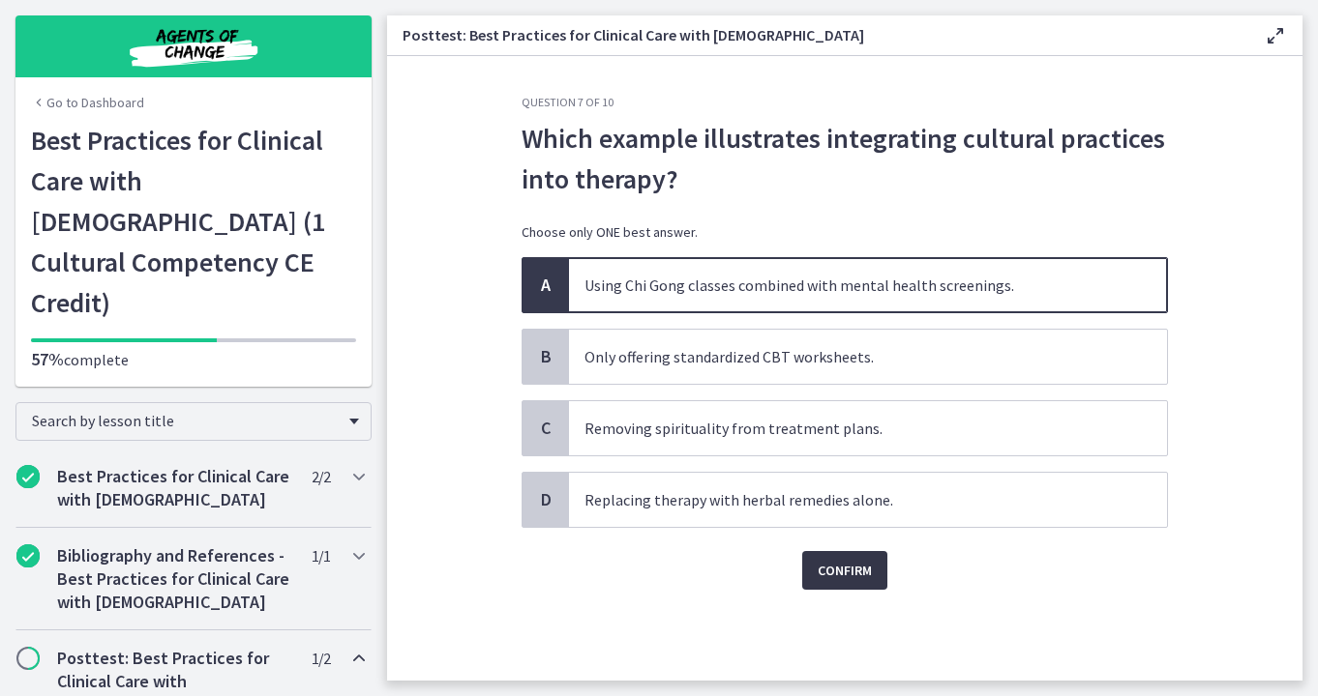
click at [844, 564] on span "Confirm" at bounding box center [844, 570] width 54 height 23
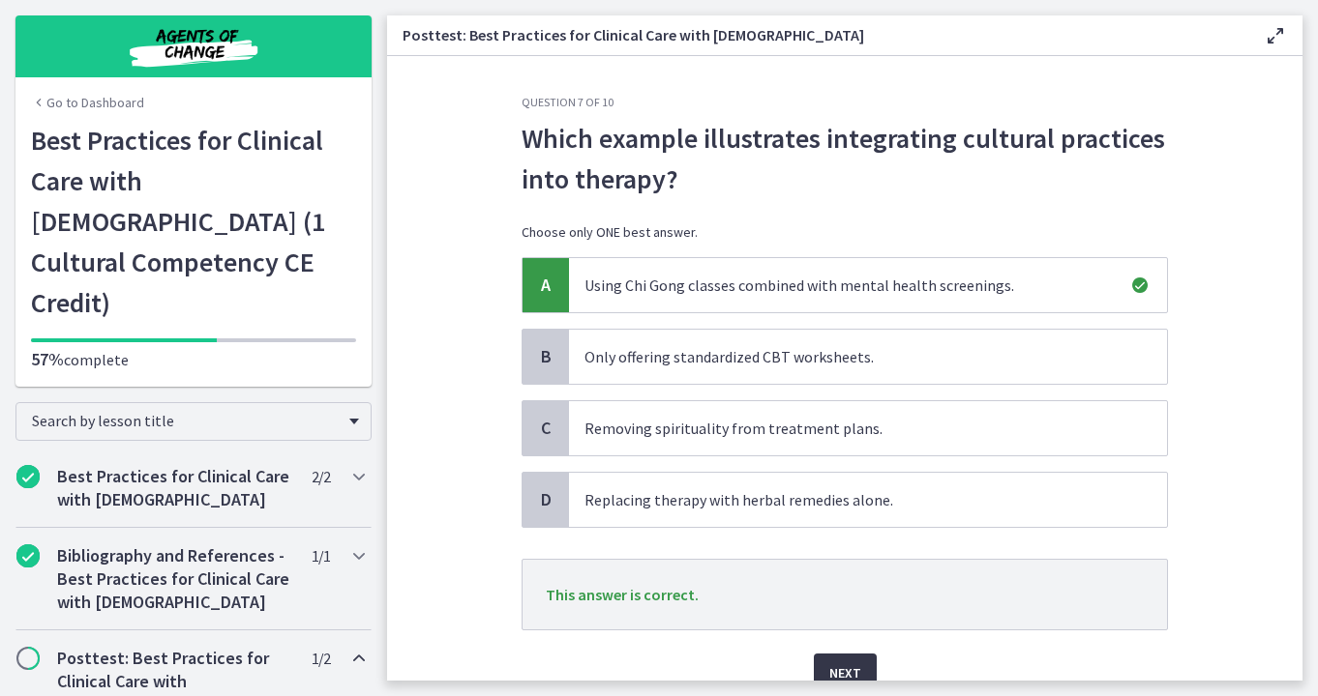
click at [835, 664] on span "Next" at bounding box center [845, 673] width 32 height 23
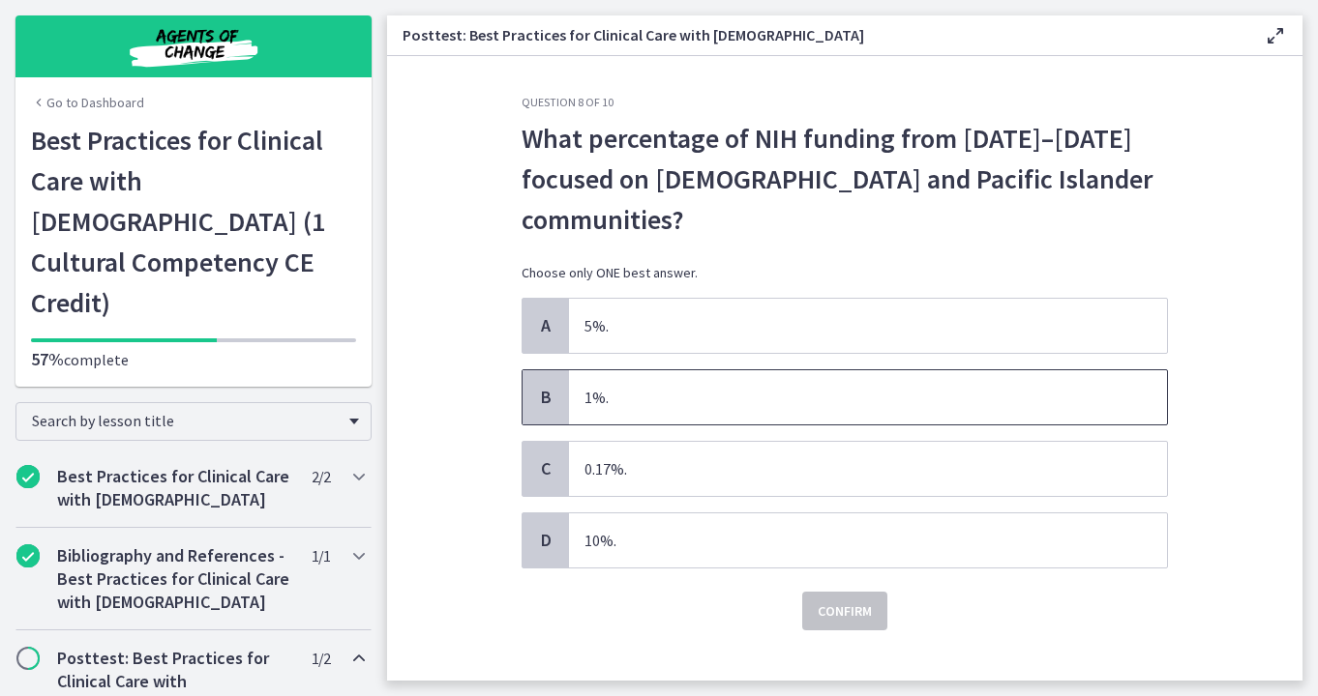
click at [847, 413] on span "1%." at bounding box center [868, 397] width 598 height 54
click at [827, 604] on span "Confirm" at bounding box center [844, 611] width 54 height 23
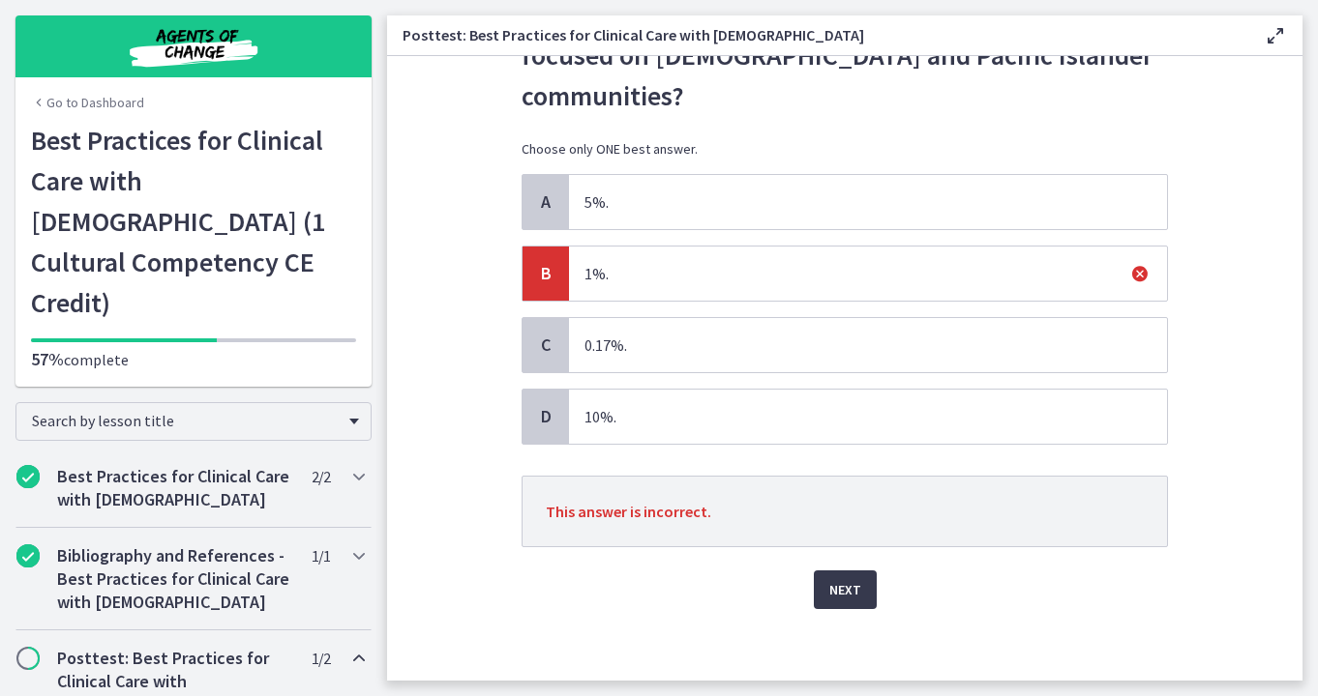
scroll to position [123, 0]
click at [829, 601] on span "Next" at bounding box center [845, 590] width 32 height 23
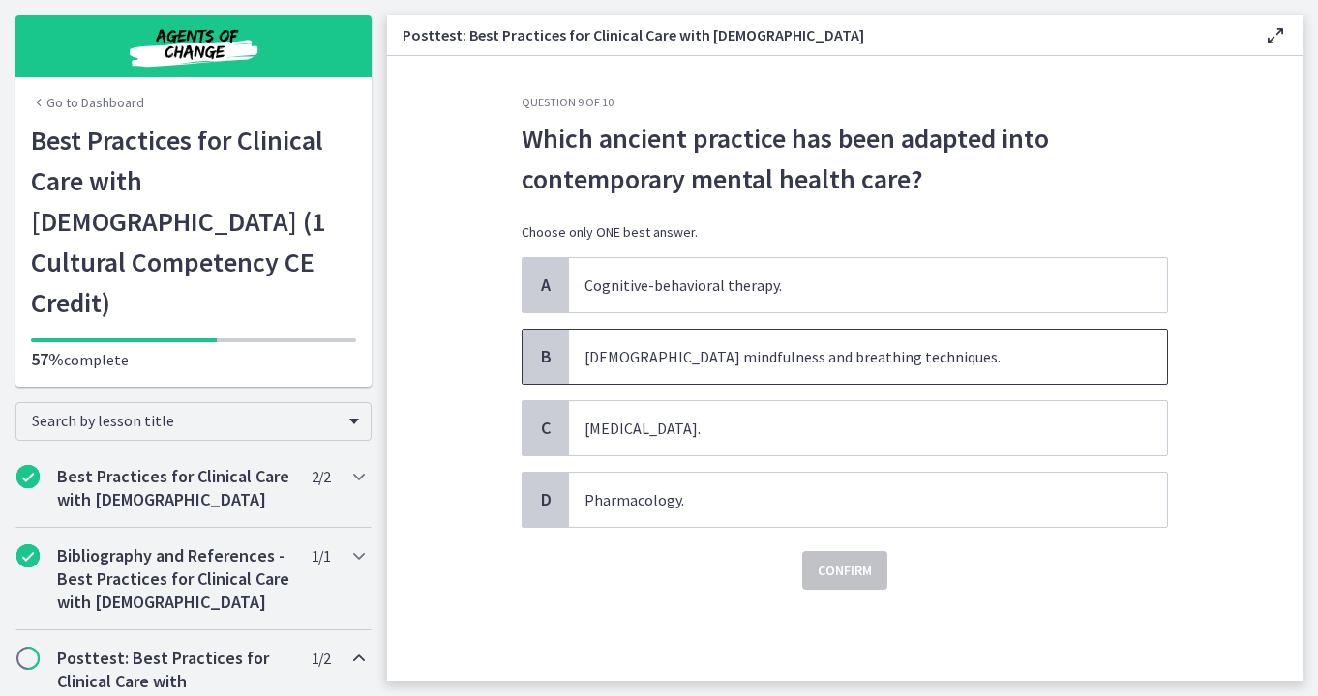
click at [828, 361] on span "Buddhist mindfulness and breathing techniques." at bounding box center [868, 357] width 598 height 54
click at [829, 554] on button "Confirm" at bounding box center [844, 570] width 85 height 39
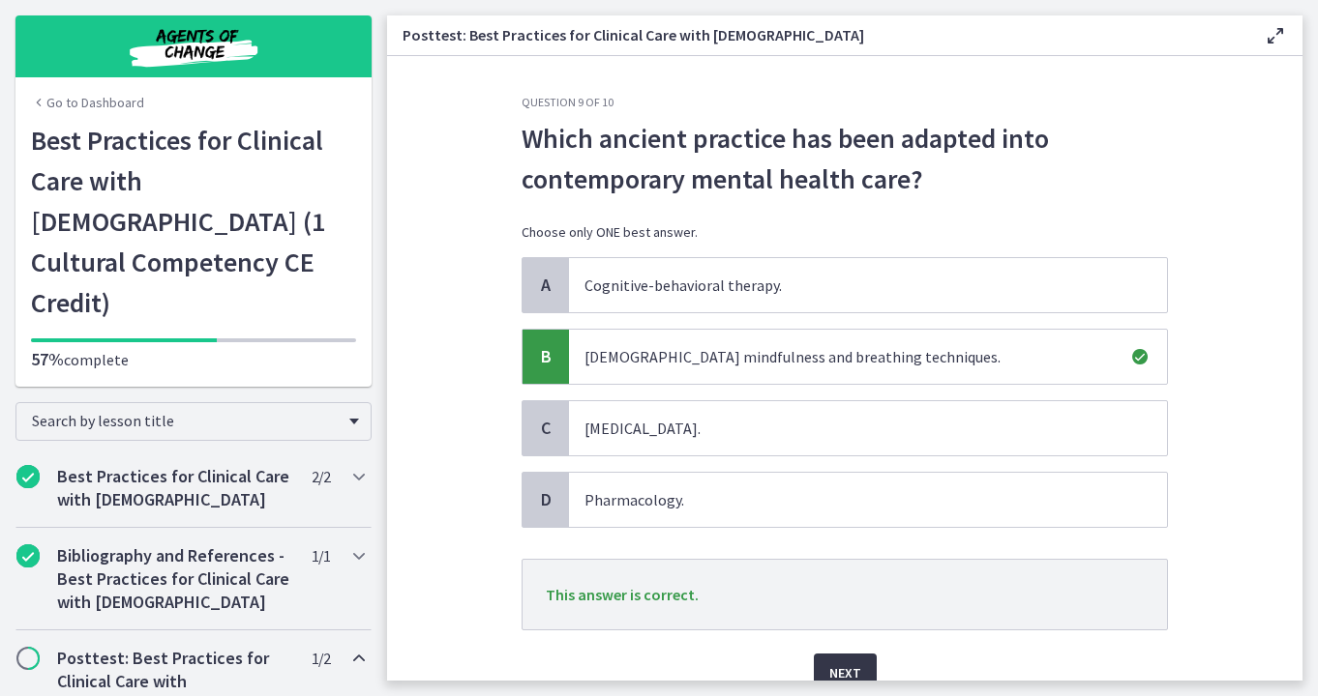
click at [841, 661] on button "Next" at bounding box center [845, 673] width 63 height 39
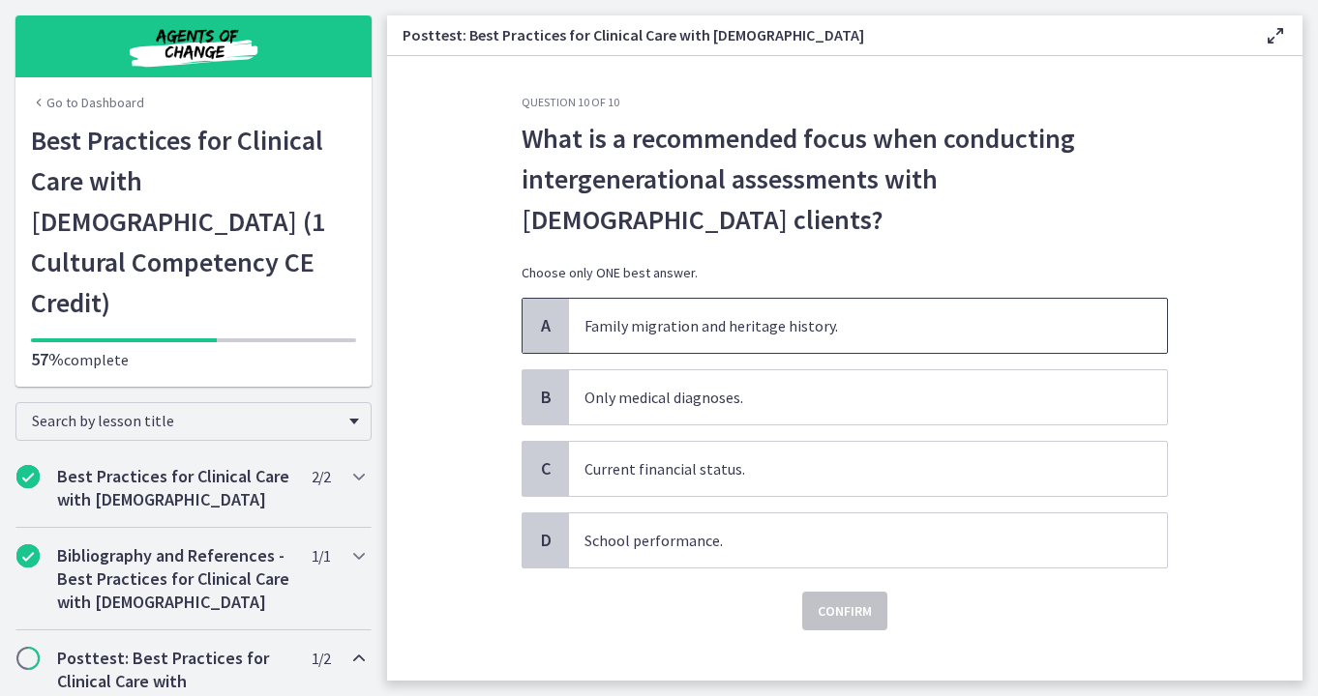
click at [829, 337] on span "Family migration and heritage history." at bounding box center [868, 326] width 598 height 54
click at [827, 613] on span "Confirm" at bounding box center [844, 611] width 54 height 23
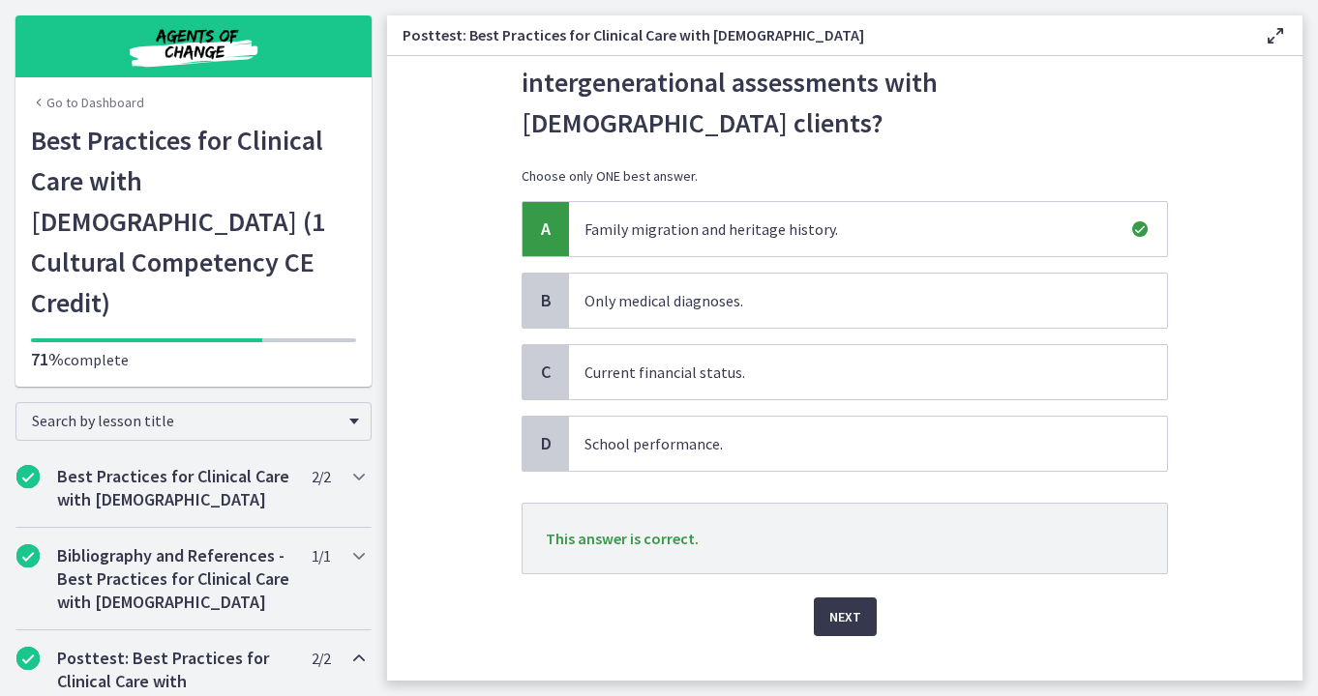
scroll to position [130, 0]
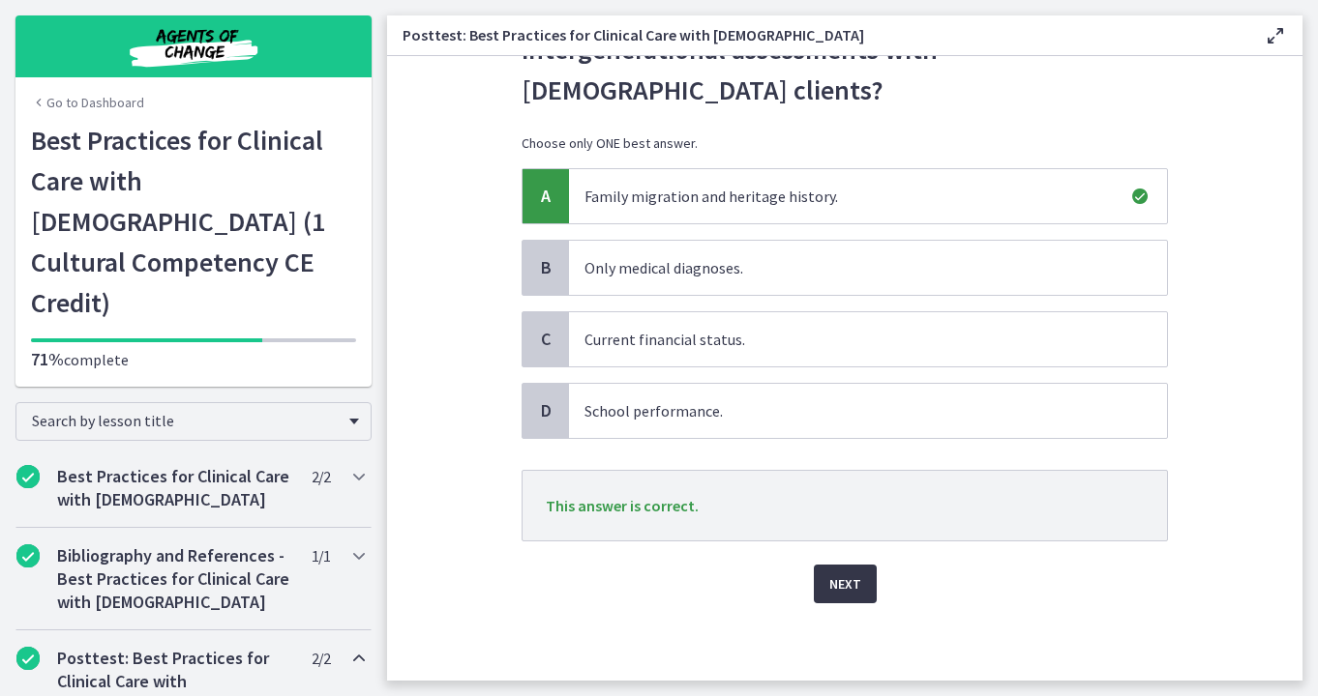
click at [859, 596] on button "Next" at bounding box center [845, 584] width 63 height 39
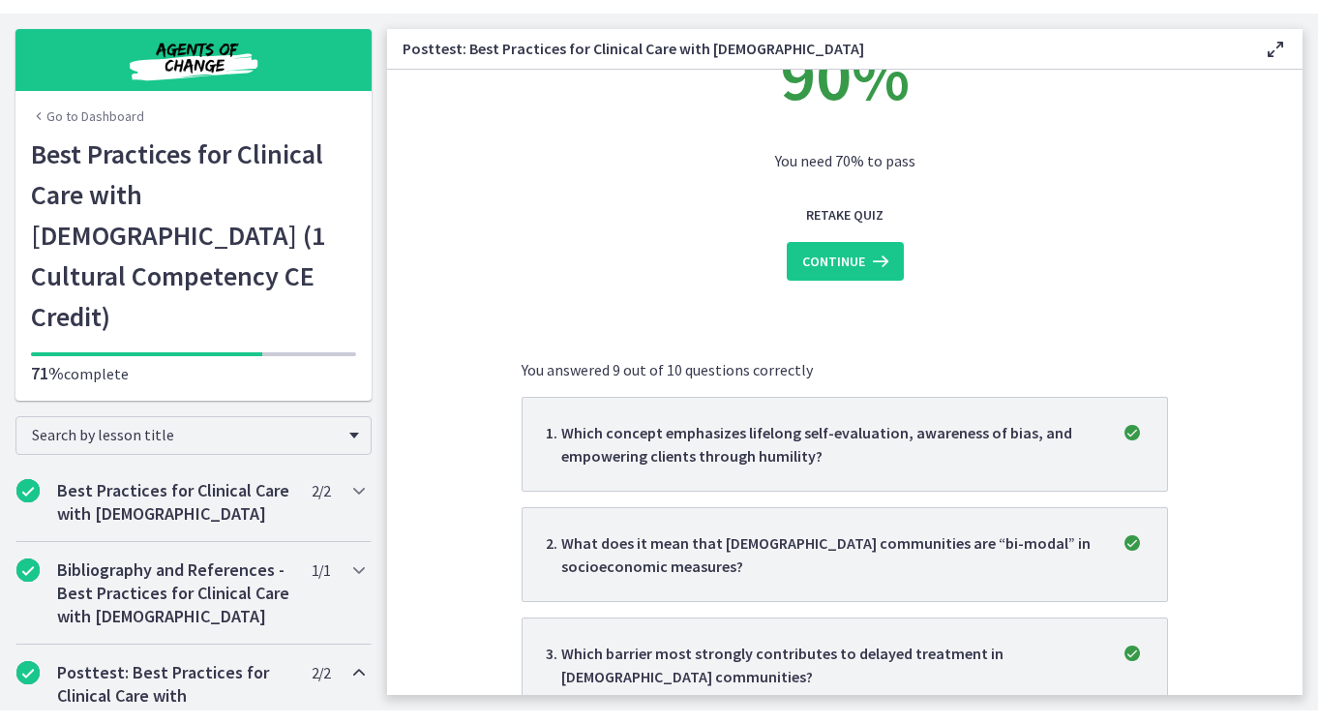
scroll to position [0, 0]
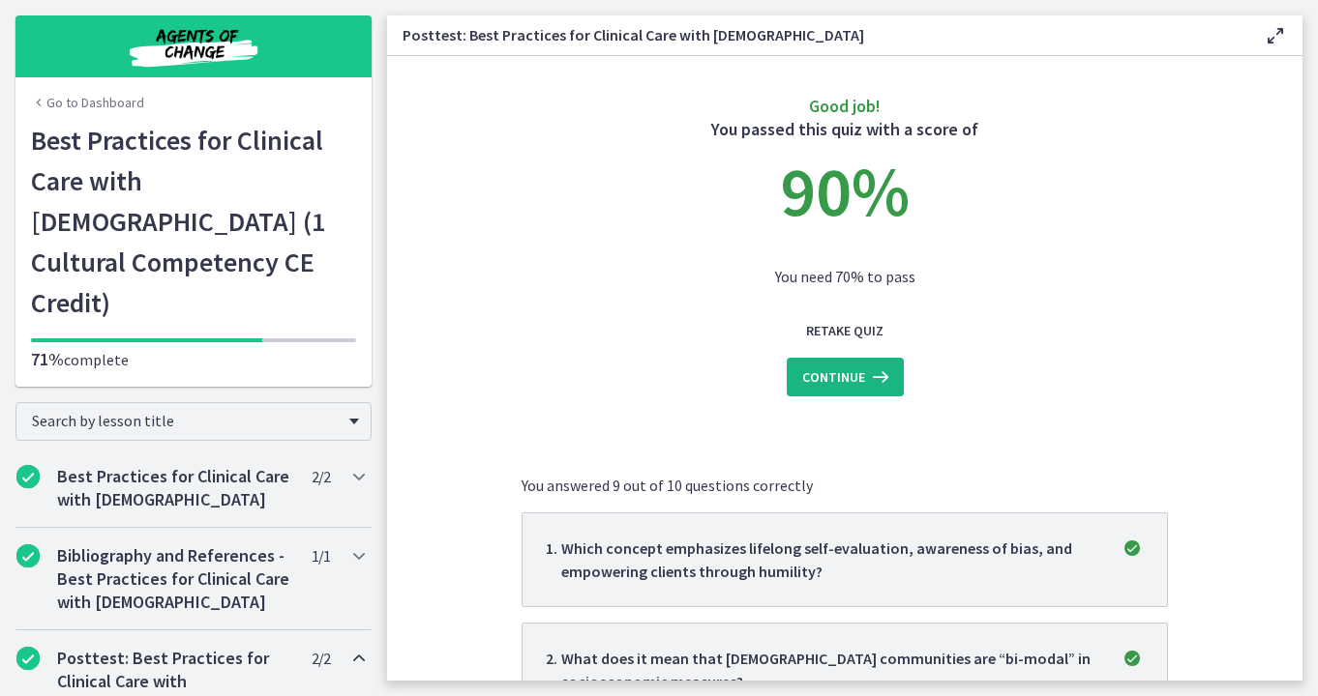
click at [811, 371] on span "Continue" at bounding box center [833, 377] width 63 height 23
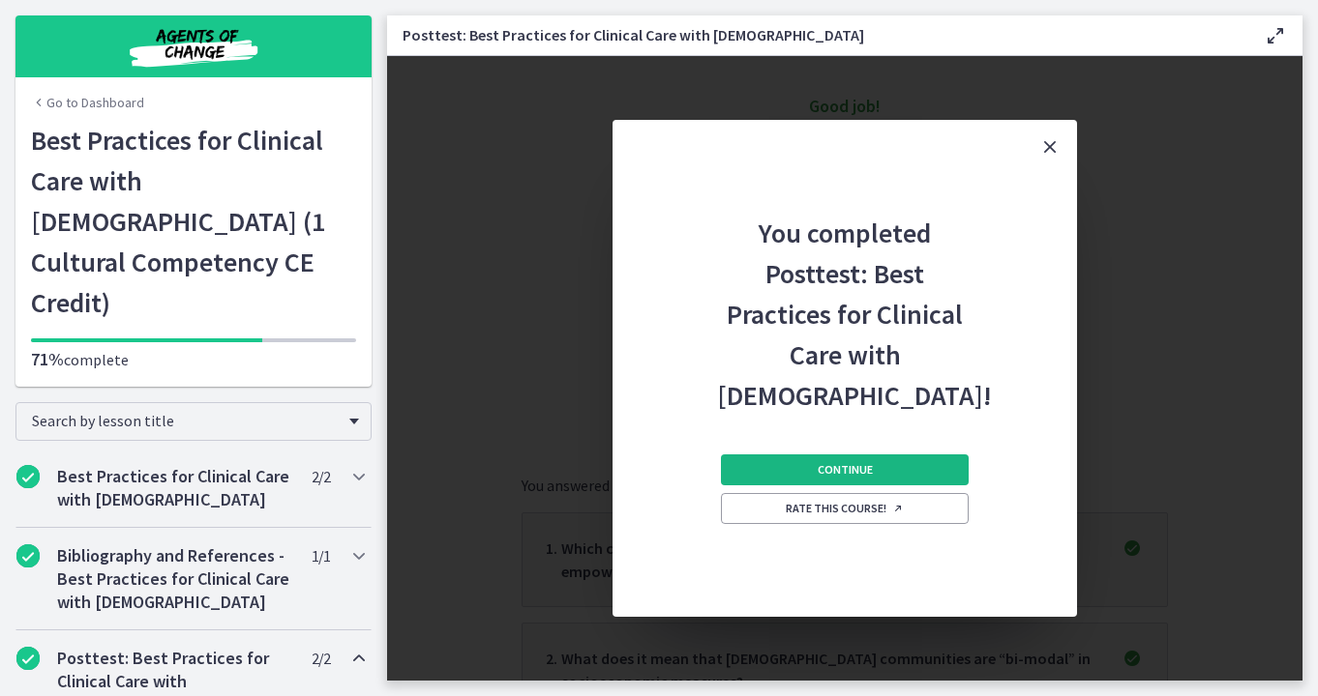
click at [874, 466] on button "Continue" at bounding box center [845, 470] width 248 height 31
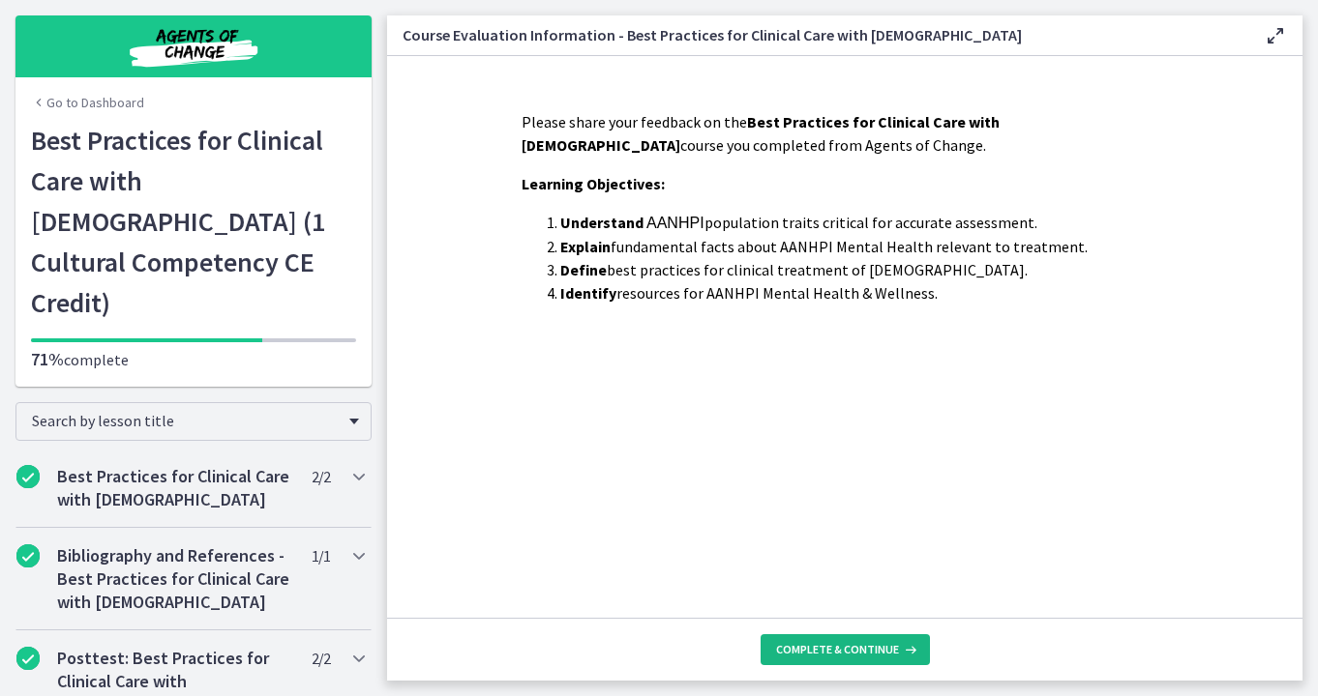
click at [876, 656] on span "Complete & continue" at bounding box center [837, 649] width 123 height 15
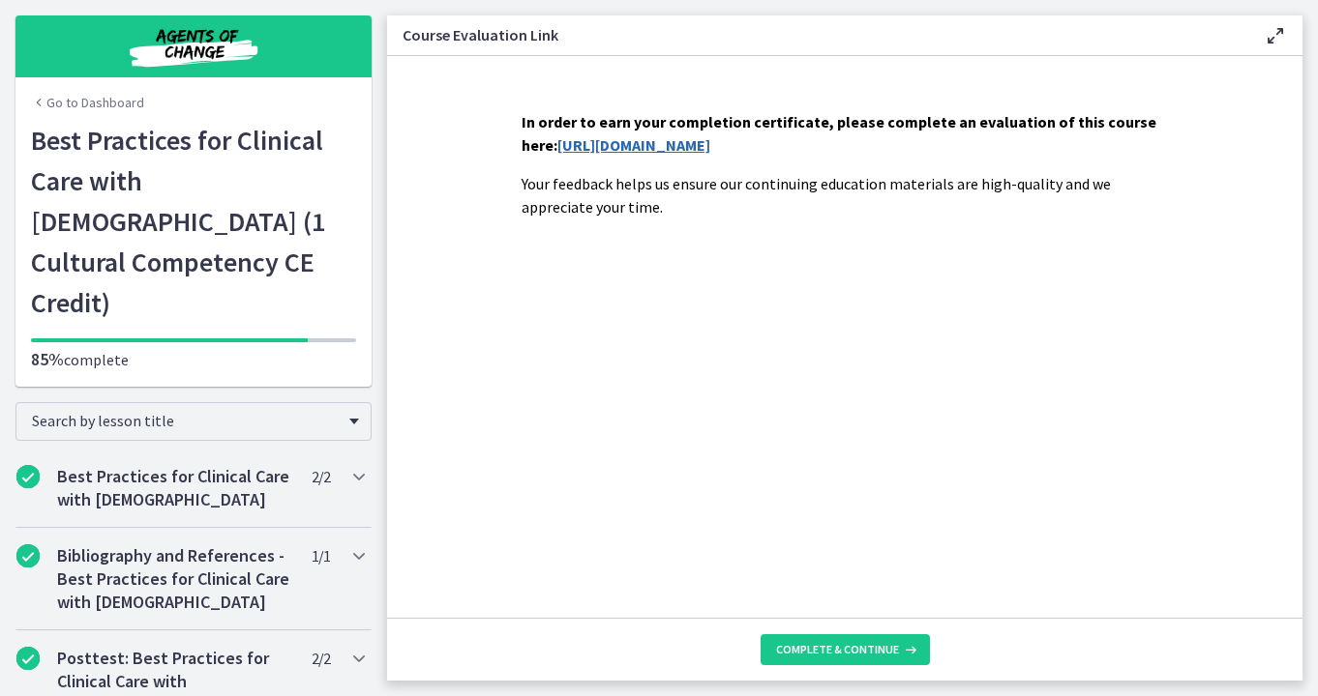
click at [710, 151] on link "https://forms.gle/n6wgfjYerNQ2wjSW8" at bounding box center [633, 144] width 153 height 19
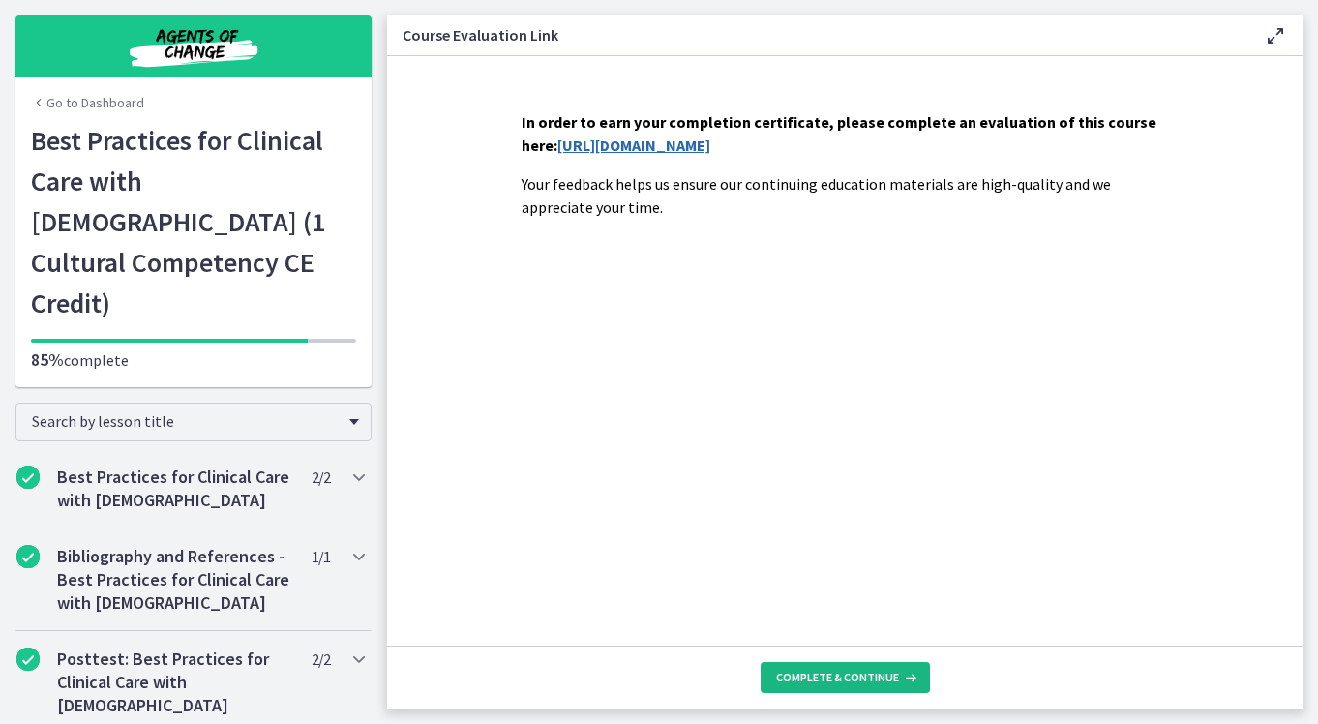
click at [814, 689] on button "Complete & continue" at bounding box center [844, 677] width 169 height 31
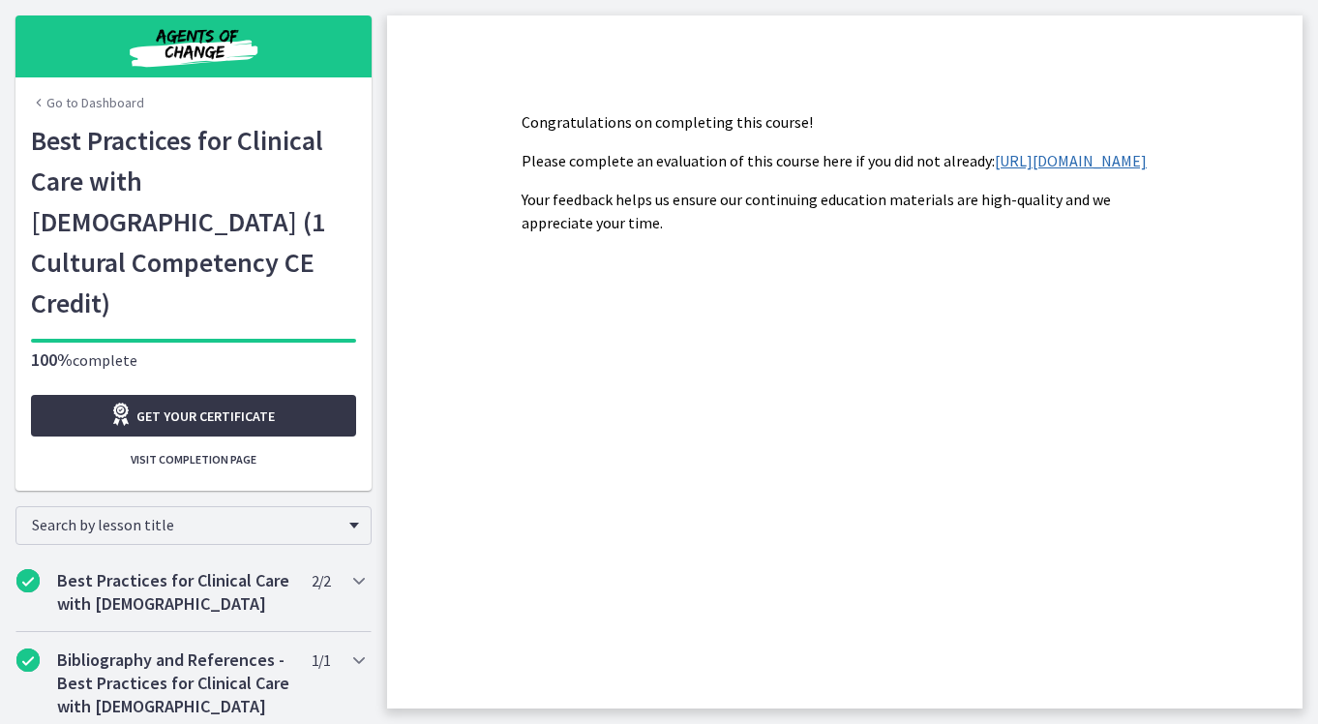
click at [242, 404] on span "Get your certificate" at bounding box center [205, 415] width 138 height 23
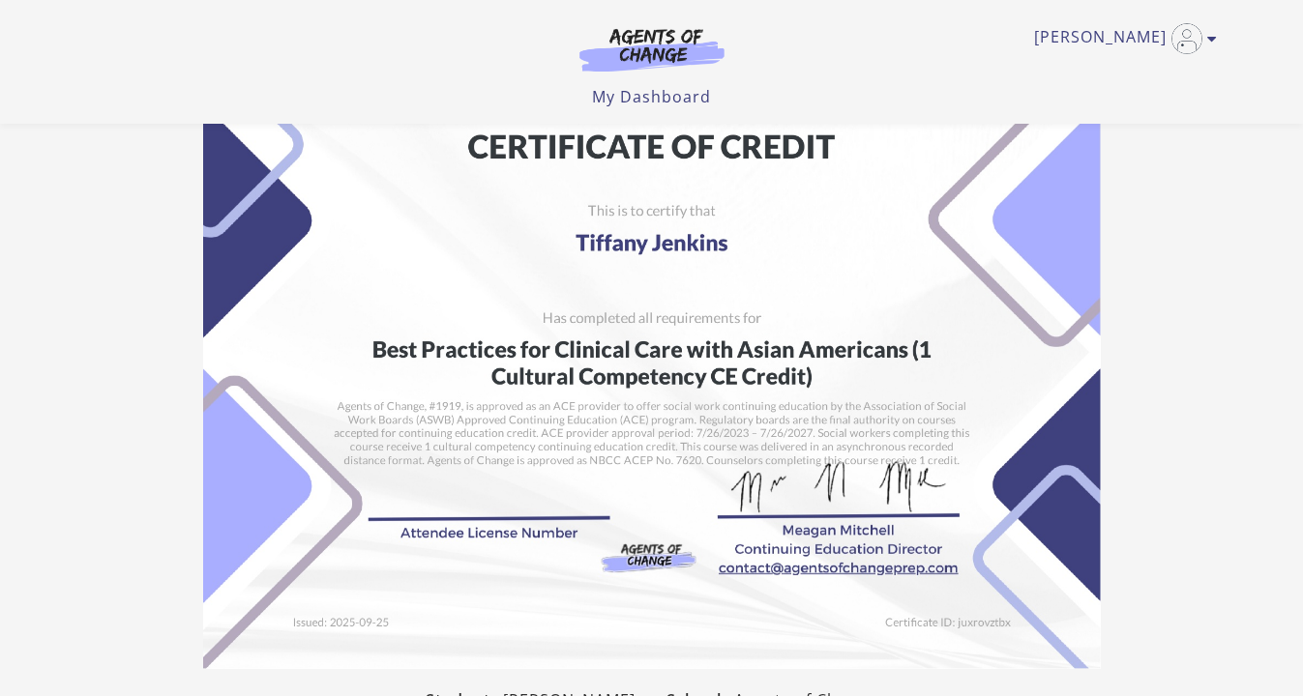
scroll to position [39, 0]
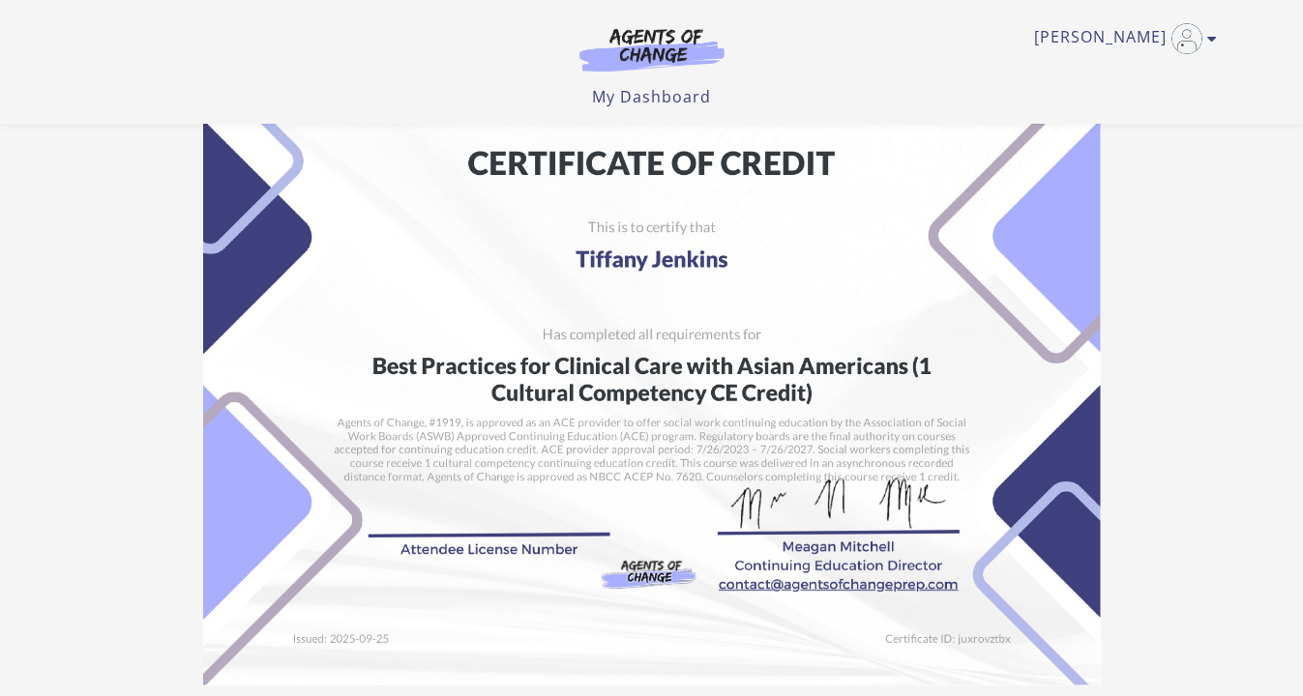
click at [370, 362] on img at bounding box center [652, 369] width 898 height 634
drag, startPoint x: 377, startPoint y: 363, endPoint x: 602, endPoint y: 364, distance: 224.4
click at [604, 364] on img at bounding box center [652, 369] width 898 height 634
drag, startPoint x: 392, startPoint y: 370, endPoint x: 823, endPoint y: 370, distance: 431.4
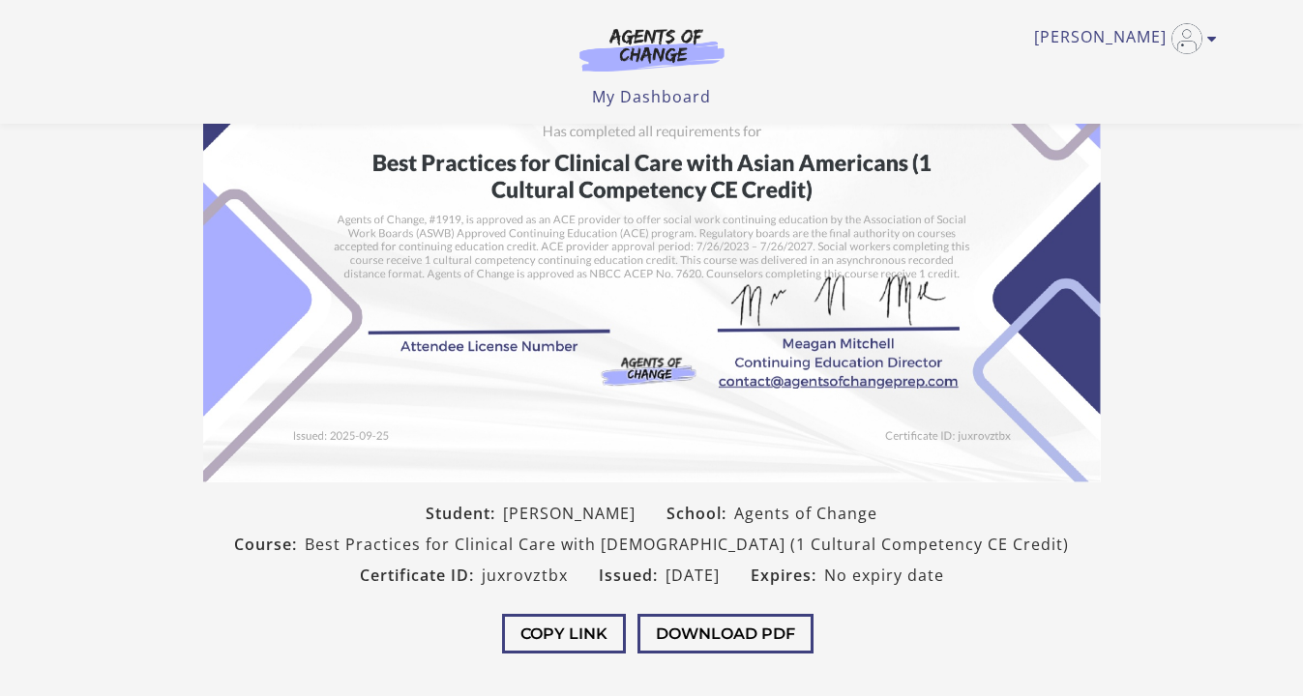
scroll to position [264, 0]
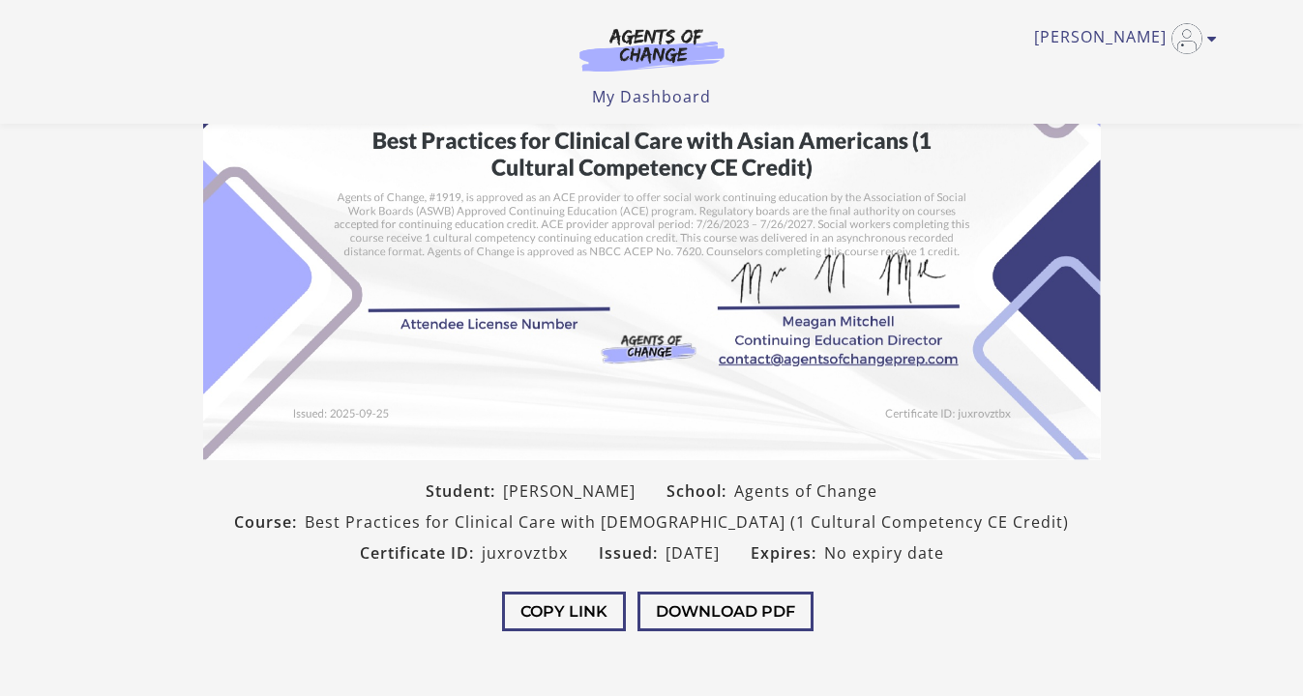
click at [1097, 541] on div "Student: [PERSON_NAME] School: Agents of Change Course: Best Practices for Clin…" at bounding box center [652, 522] width 929 height 93
click at [797, 627] on button "Download PDF" at bounding box center [725, 612] width 176 height 40
